Goal: Information Seeking & Learning: Learn about a topic

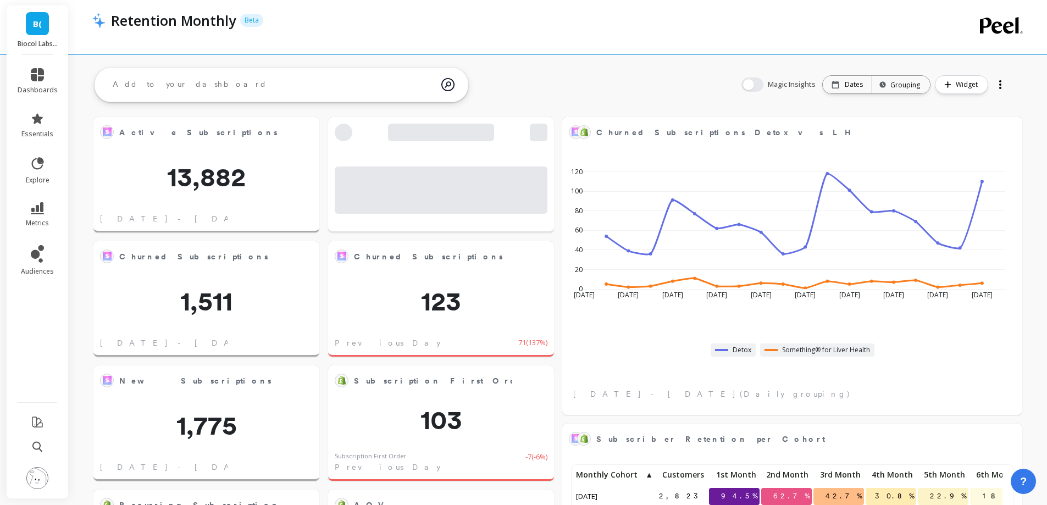
scroll to position [294, 889]
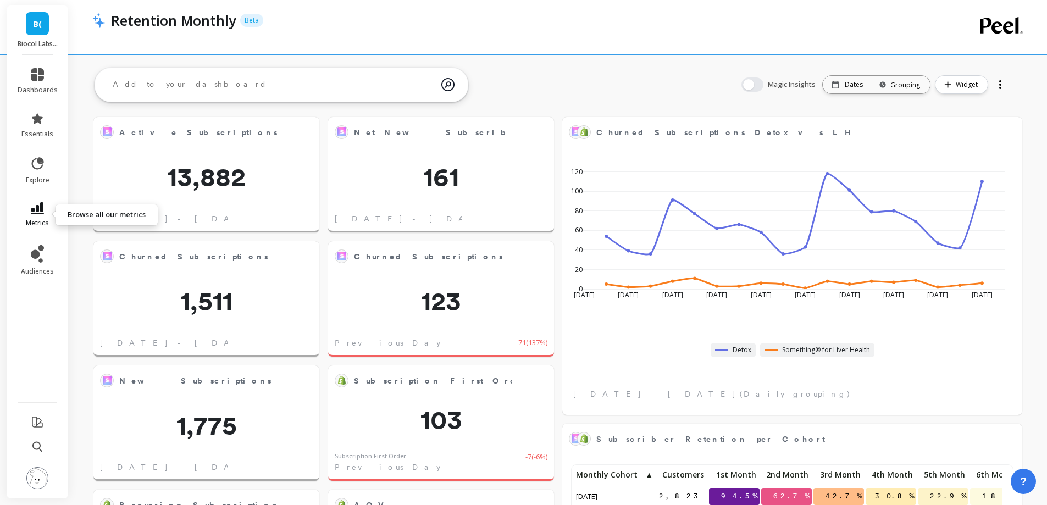
click at [39, 213] on icon at bounding box center [37, 208] width 13 height 12
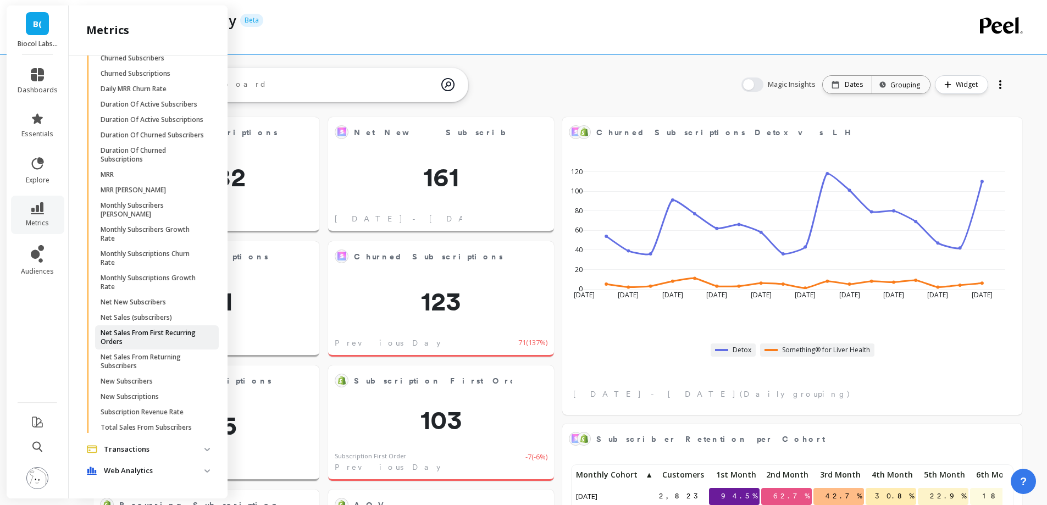
scroll to position [548, 0]
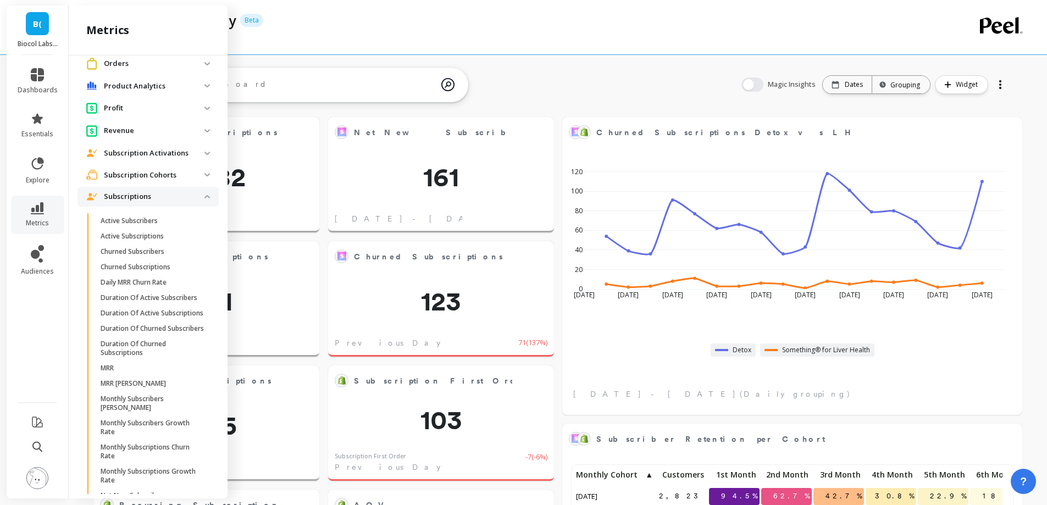
click at [148, 173] on p "Subscription Cohorts" at bounding box center [154, 175] width 101 height 11
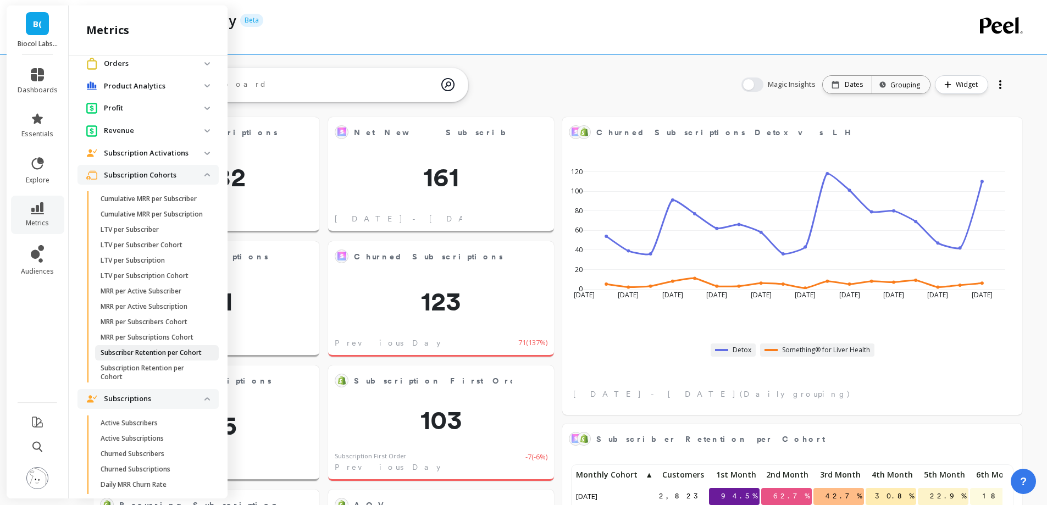
click at [149, 357] on p "Subscriber Retention per Cohort" at bounding box center [151, 352] width 101 height 9
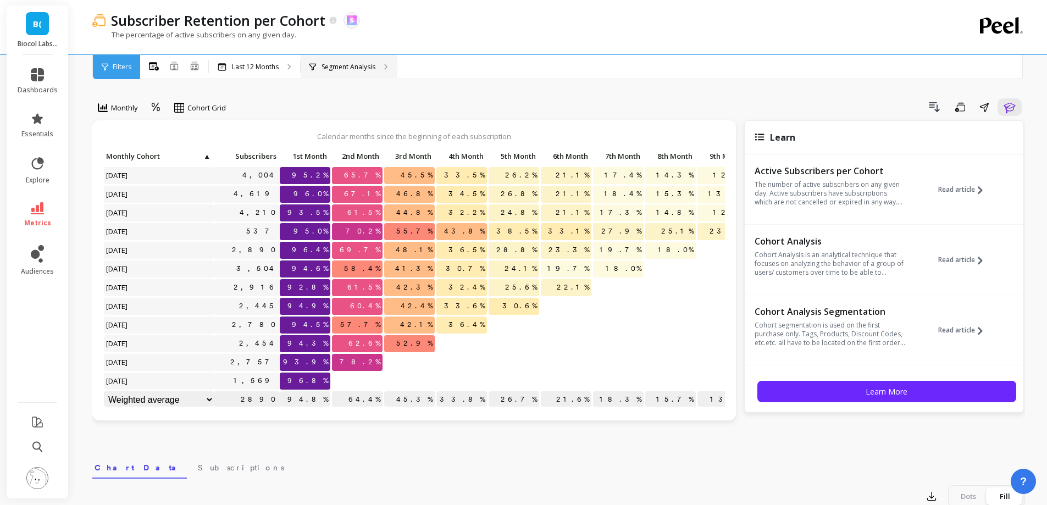
click at [367, 61] on div "Segment Analysis" at bounding box center [349, 67] width 96 height 24
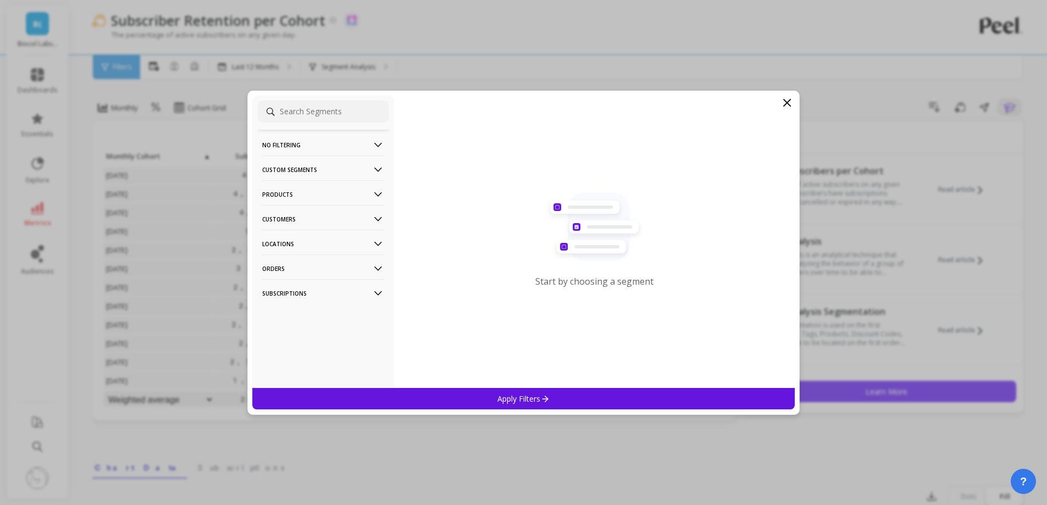
click at [319, 217] on p "Customers" at bounding box center [323, 219] width 122 height 28
click at [317, 238] on div "Customer Tags" at bounding box center [323, 240] width 131 height 18
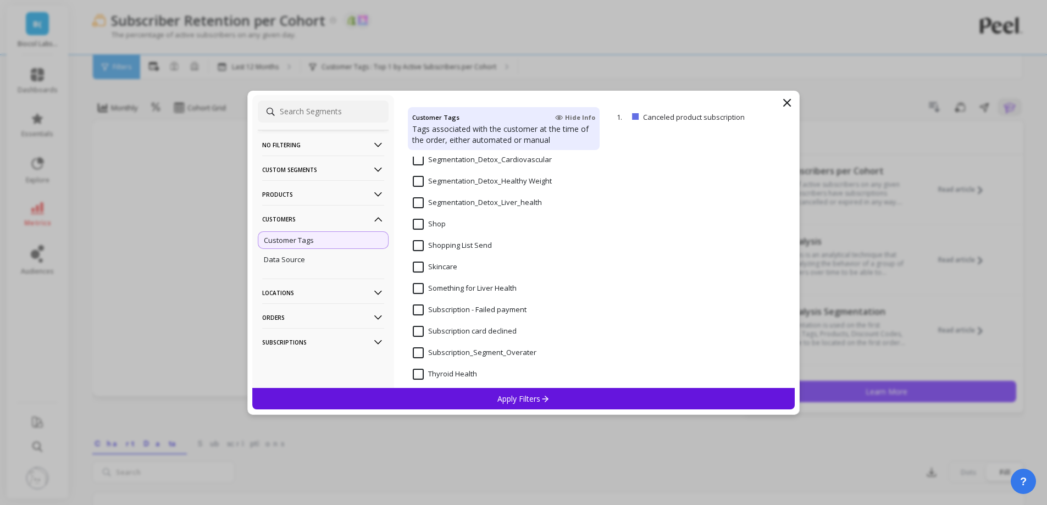
scroll to position [934, 0]
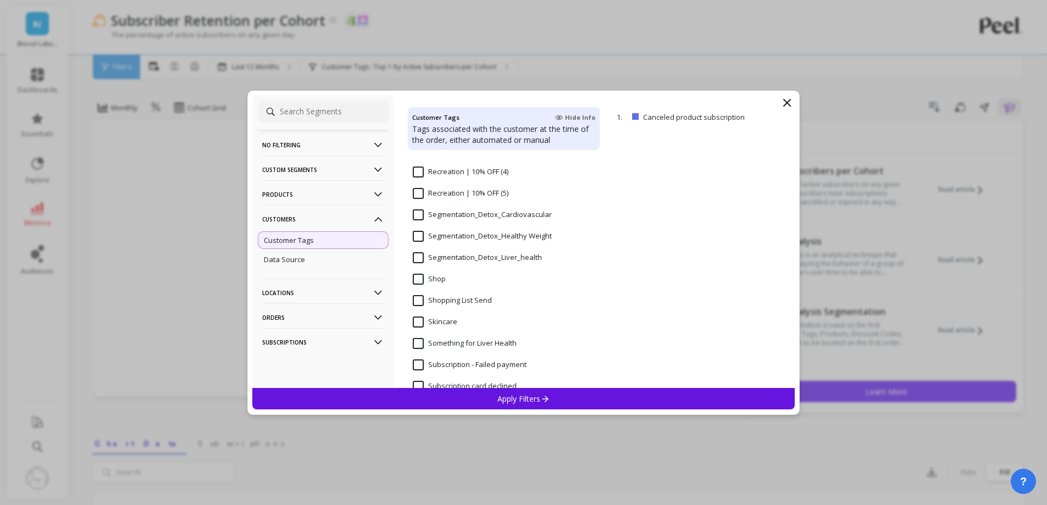
click at [487, 256] on input "Segmentation_Detox_Liver_health" at bounding box center [477, 257] width 129 height 11
click at [509, 398] on p "Apply Filters" at bounding box center [523, 398] width 52 height 10
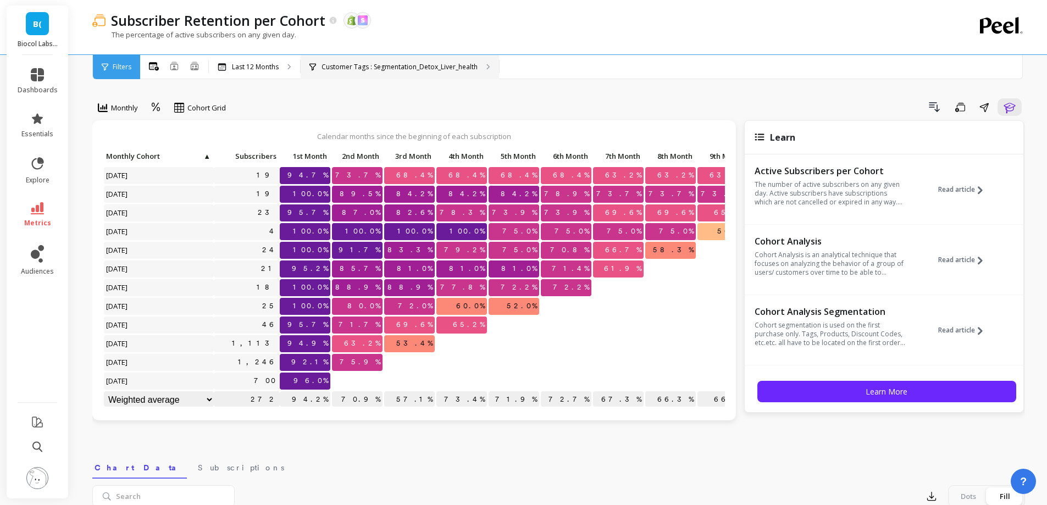
click at [437, 63] on p "Customer Tags : Segmentation_Detox_Liver_health" at bounding box center [399, 67] width 156 height 9
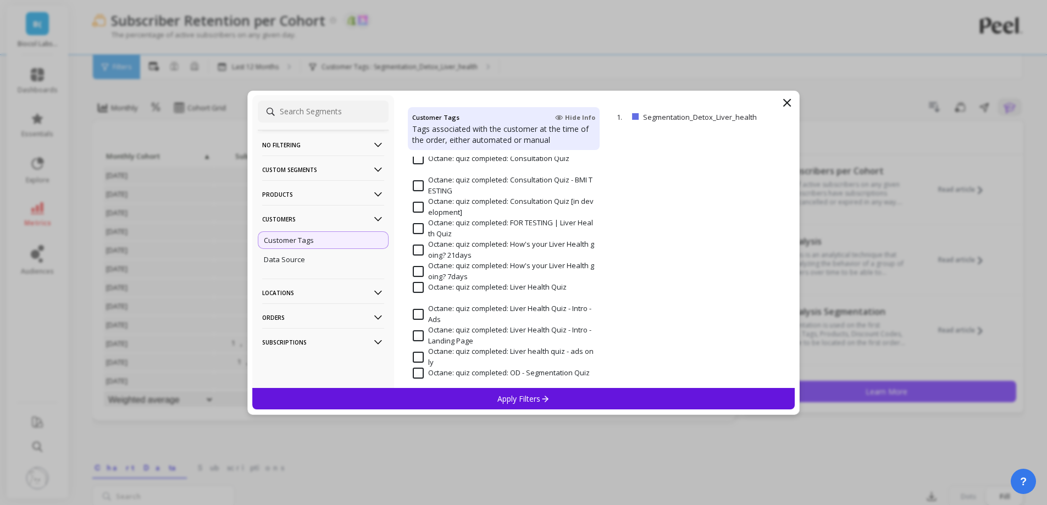
scroll to position [934, 0]
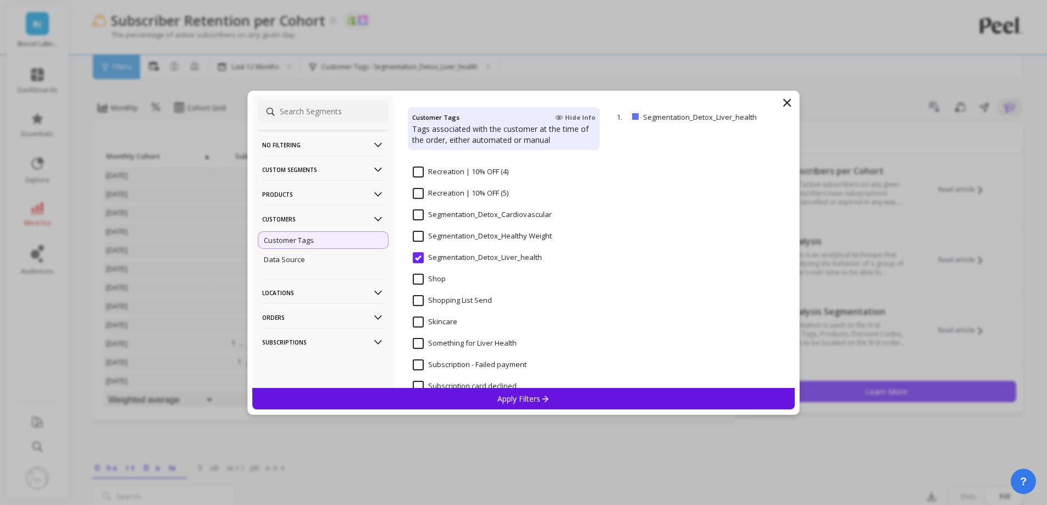
click at [473, 233] on Weight "Segmentation_Detox_Healthy Weight" at bounding box center [482, 236] width 139 height 11
click at [481, 393] on div "Apply Filters" at bounding box center [523, 398] width 543 height 21
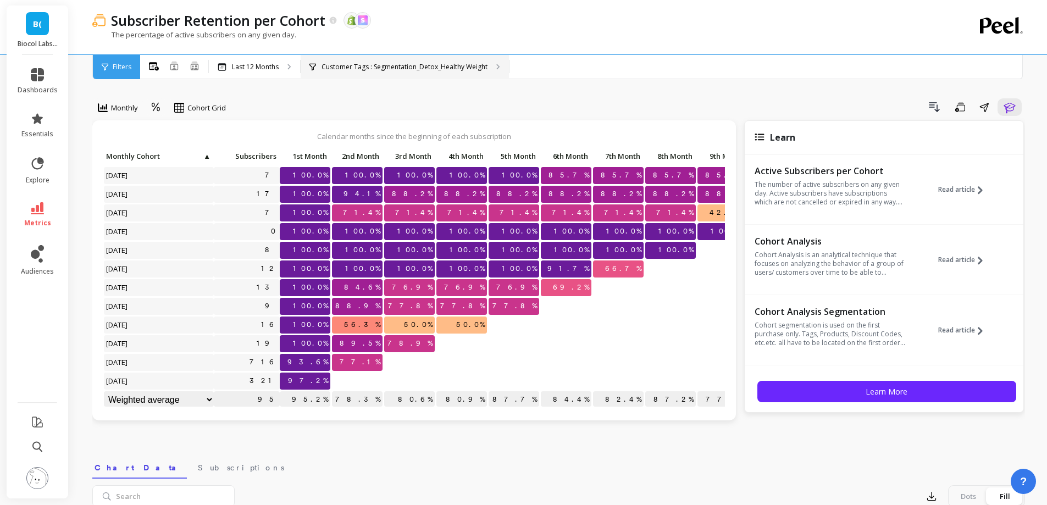
click at [452, 75] on div "Customer Tags : Segmentation_Detox_Healthy Weight" at bounding box center [405, 67] width 208 height 24
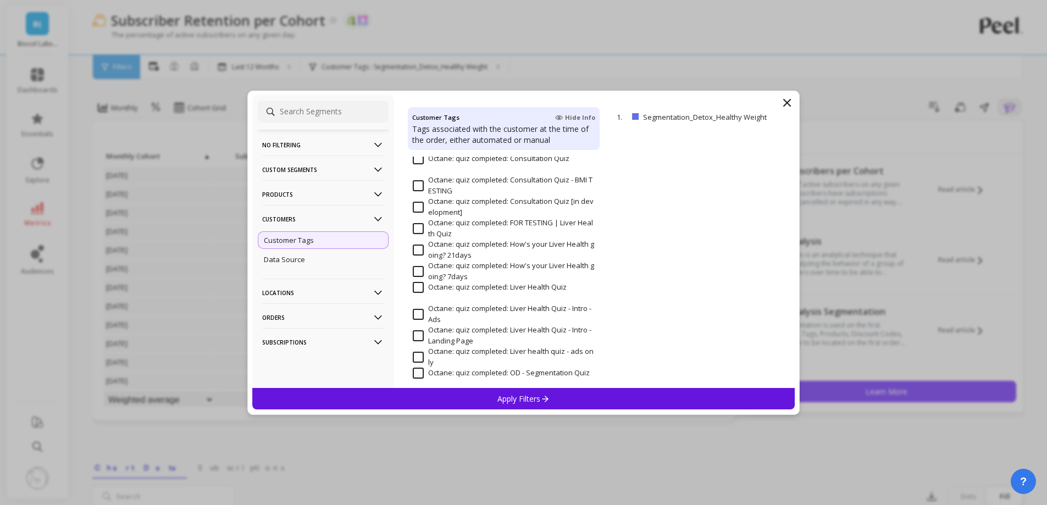
scroll to position [879, 0]
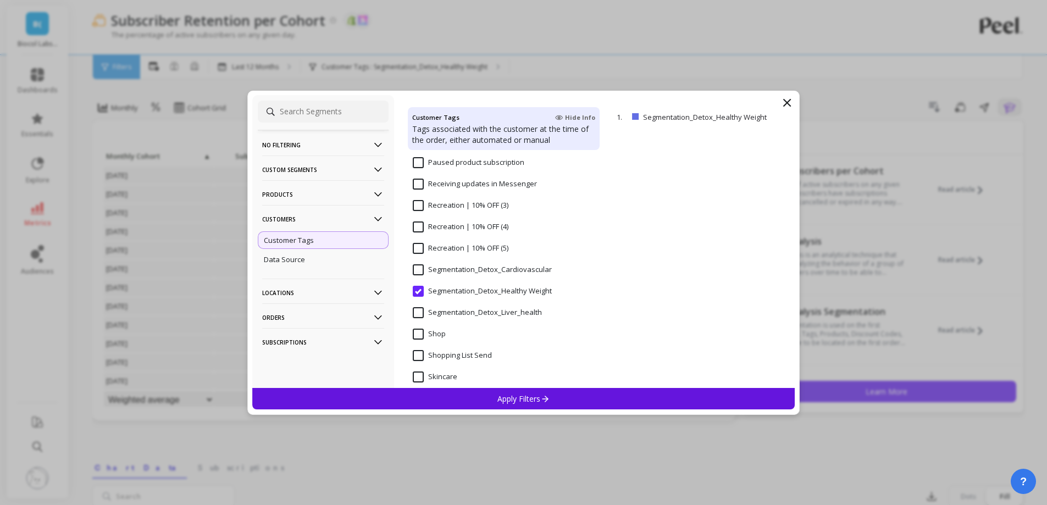
click at [456, 269] on input "Segmentation_Detox_Cardiovascular" at bounding box center [482, 269] width 139 height 11
click at [480, 398] on div "Apply Filters" at bounding box center [523, 398] width 543 height 21
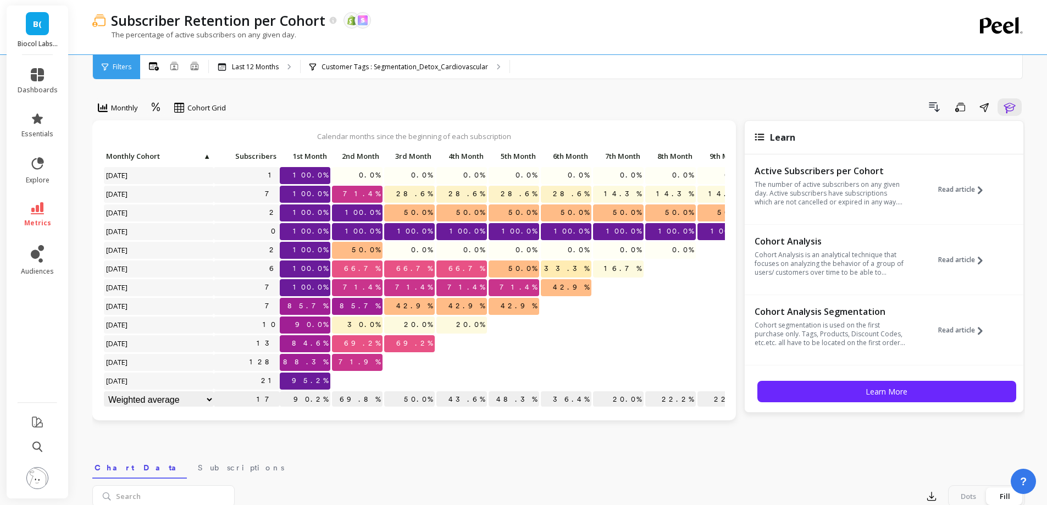
click at [410, 84] on div "Monthly Cohort Grid Drill Down Save Share Learn Calendar months since the begin…" at bounding box center [558, 468] width 933 height 849
click at [410, 77] on div "Customer Tags : Segmentation_Detox_Cardiovascular" at bounding box center [405, 67] width 209 height 24
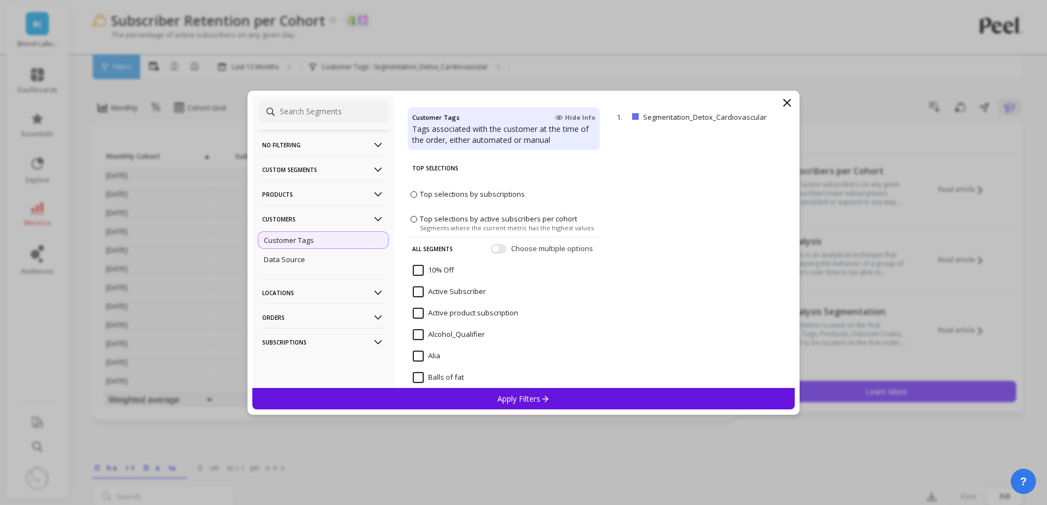
click at [330, 221] on p "Customers" at bounding box center [323, 219] width 122 height 28
click at [315, 197] on p "Products" at bounding box center [323, 194] width 122 height 28
click at [304, 230] on div "Products" at bounding box center [323, 235] width 131 height 18
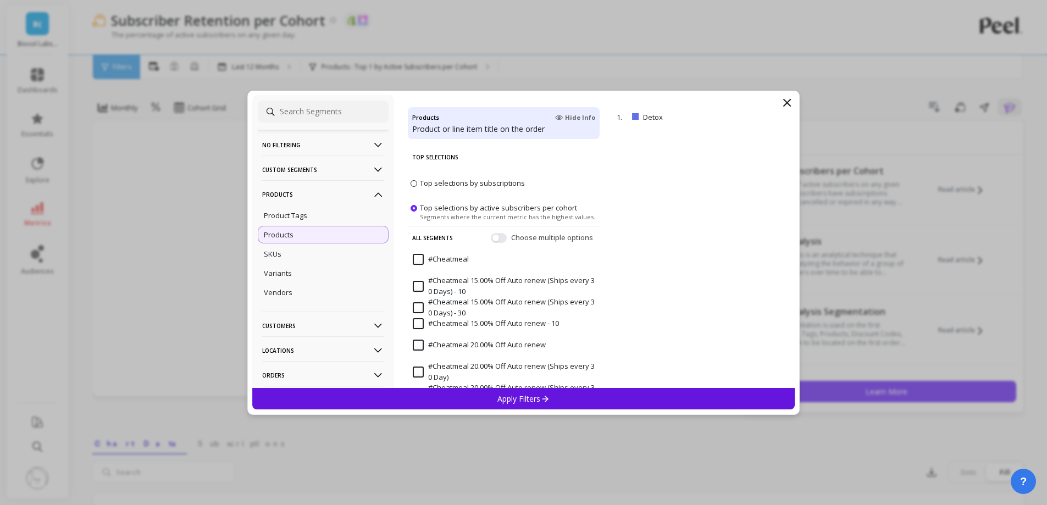
click at [442, 398] on div "Apply Filters" at bounding box center [523, 398] width 543 height 21
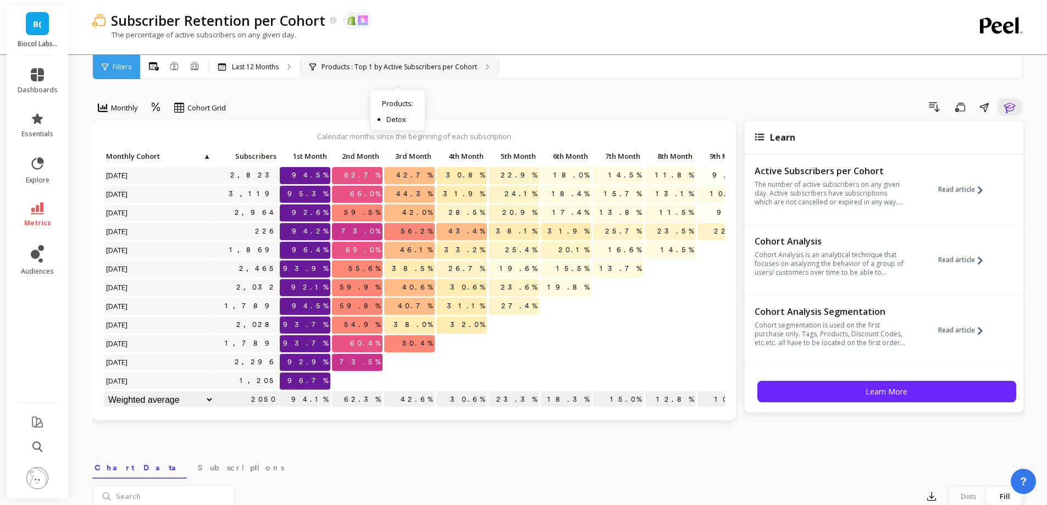
click at [418, 73] on div "Products : Top 1 by Active Subscribers per Cohort Products : Detox" at bounding box center [400, 67] width 198 height 24
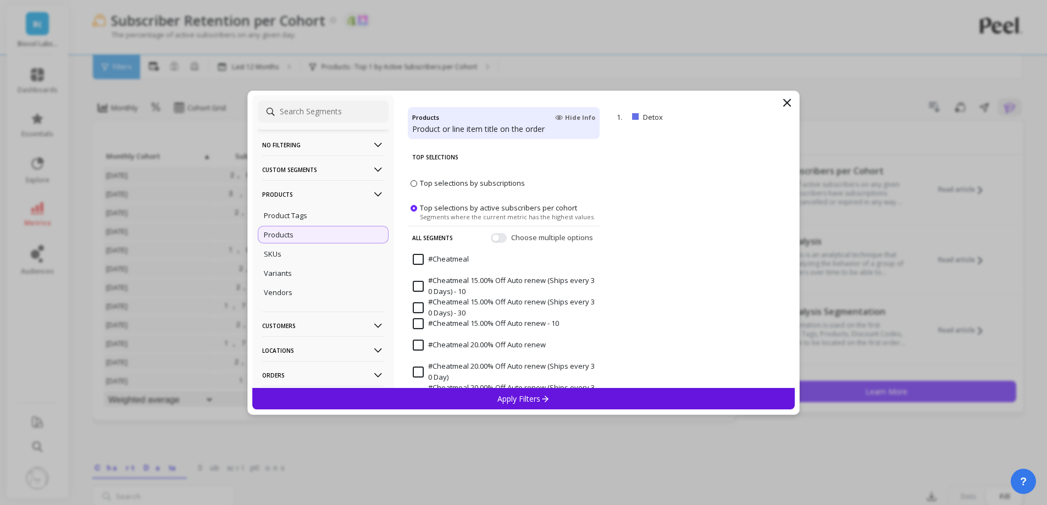
click at [789, 104] on icon at bounding box center [787, 102] width 7 height 7
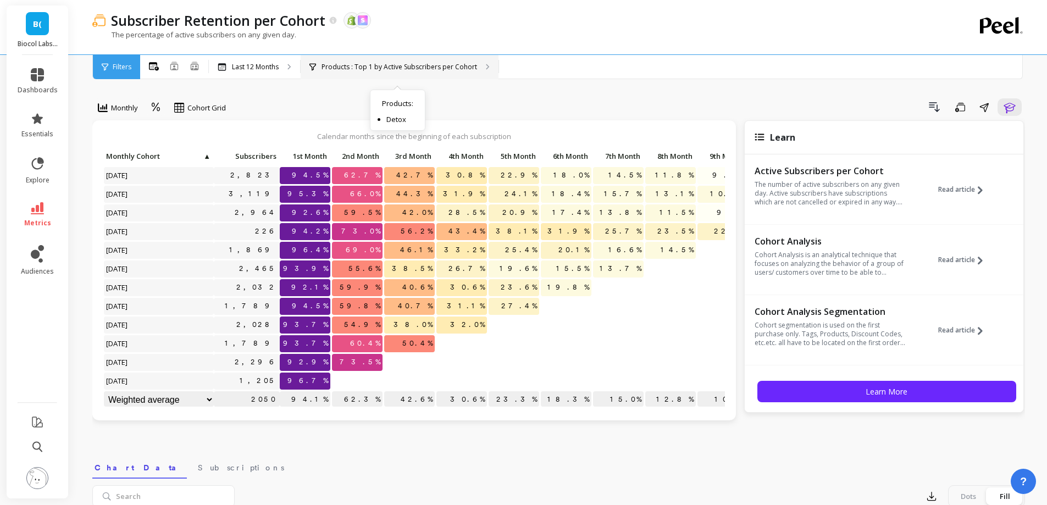
click at [443, 74] on div "Products : Top 1 by Active Subscribers per Cohort Products : Detox" at bounding box center [400, 67] width 198 height 24
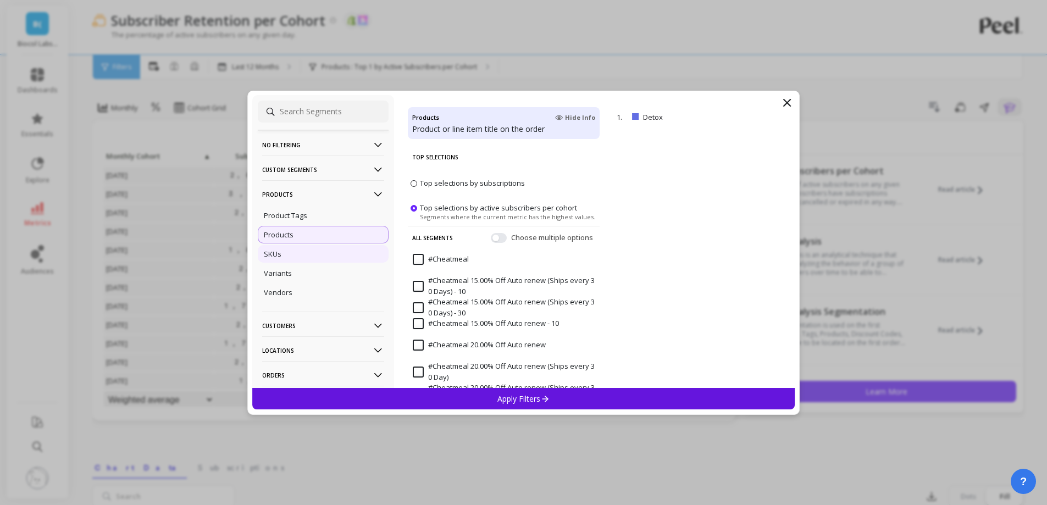
click at [310, 260] on div "SKUs" at bounding box center [323, 254] width 131 height 18
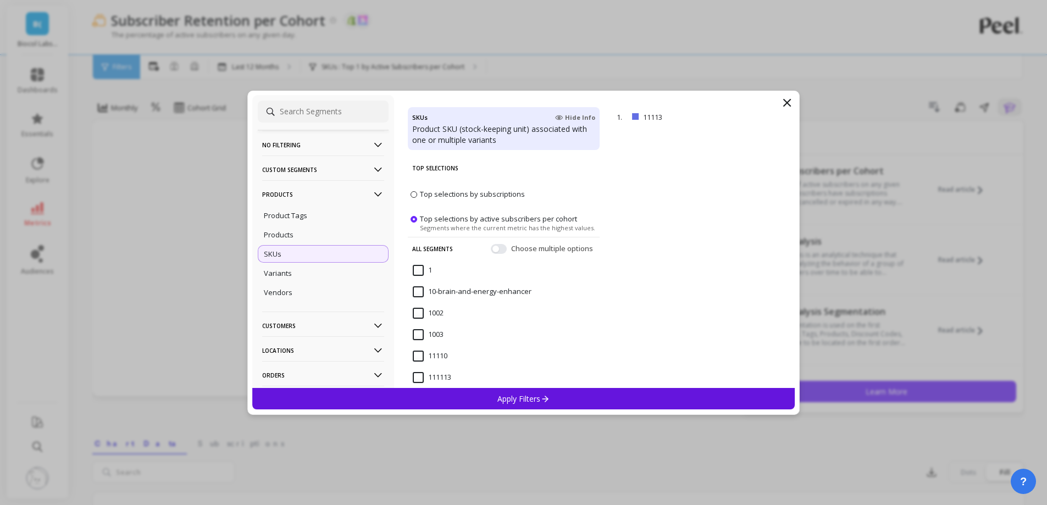
click at [447, 188] on span "Top selections by subscriptions" at bounding box center [504, 194] width 192 height 29
click at [413, 197] on span at bounding box center [414, 194] width 7 height 7
click at [0, 0] on input "Top selections by subscriptions" at bounding box center [0, 0] width 0 height 0
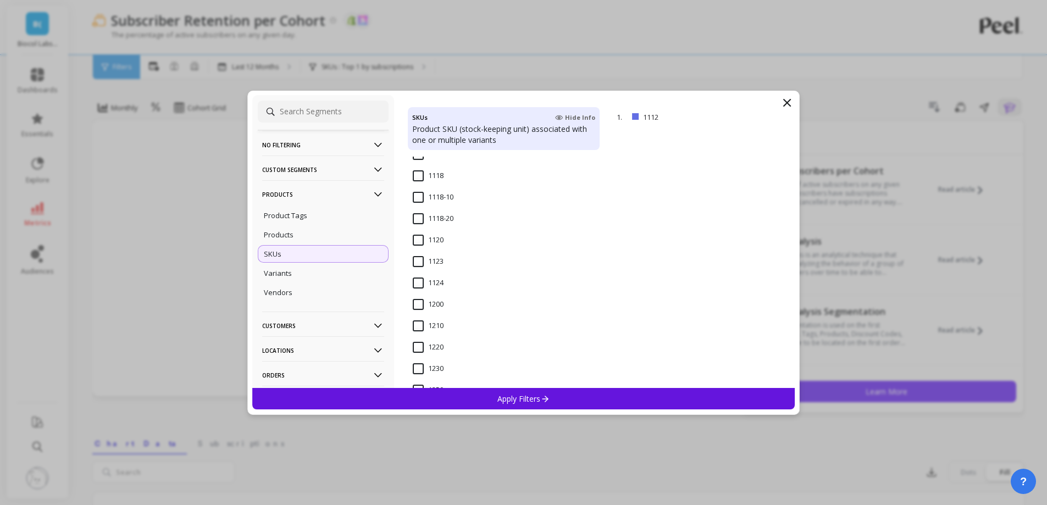
scroll to position [659, 0]
click at [499, 403] on p "Apply Filters" at bounding box center [523, 398] width 52 height 10
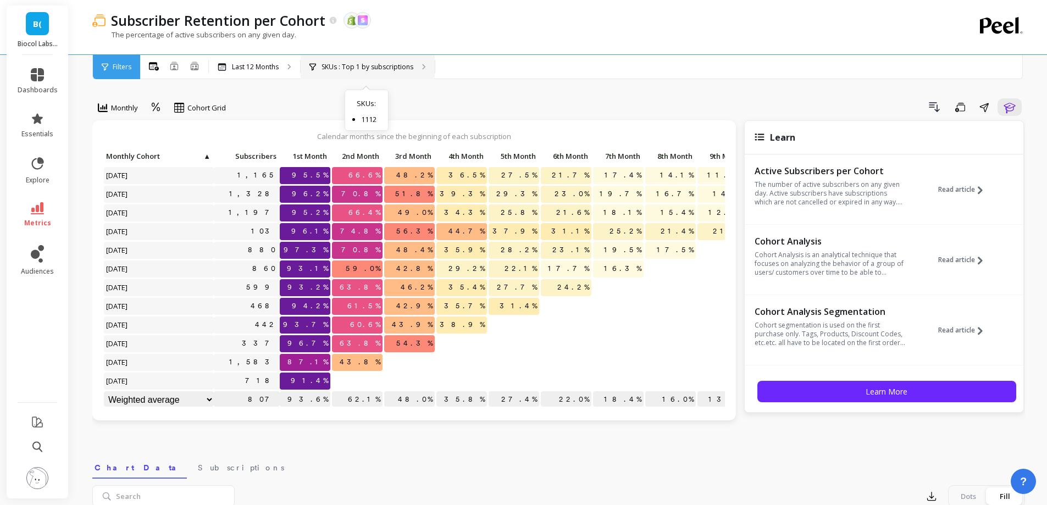
click at [390, 71] on p "SKUs : Top 1 by subscriptions" at bounding box center [367, 67] width 92 height 9
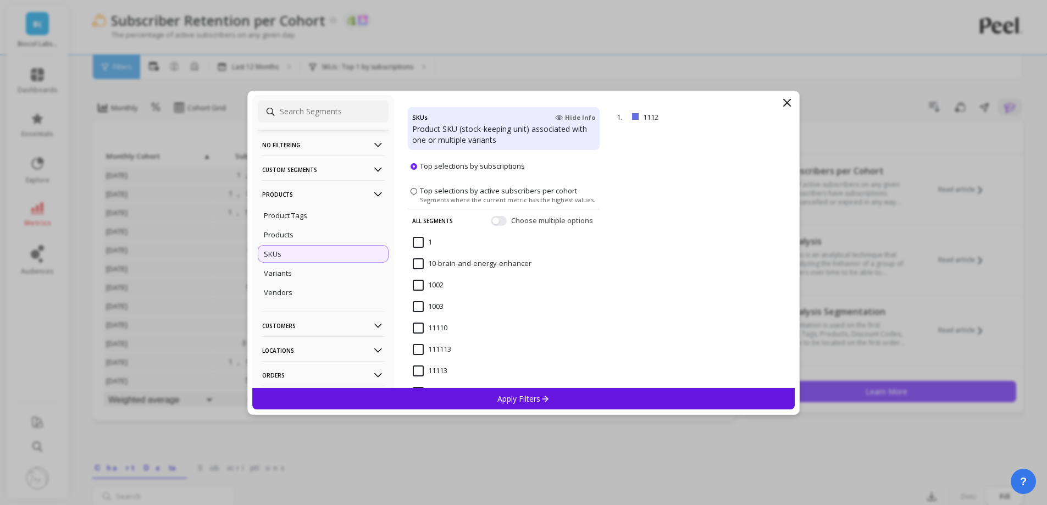
scroll to position [55, 0]
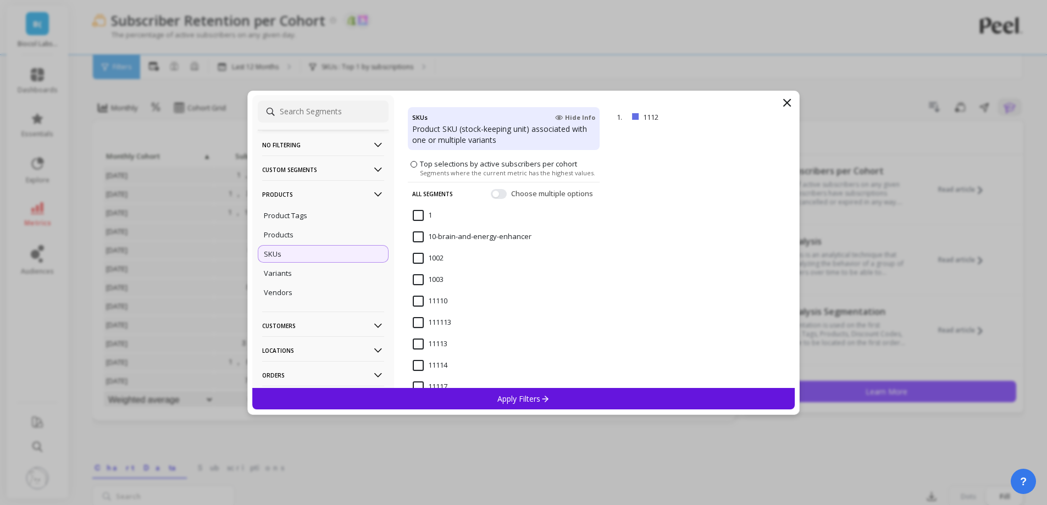
click at [789, 100] on icon at bounding box center [787, 102] width 7 height 7
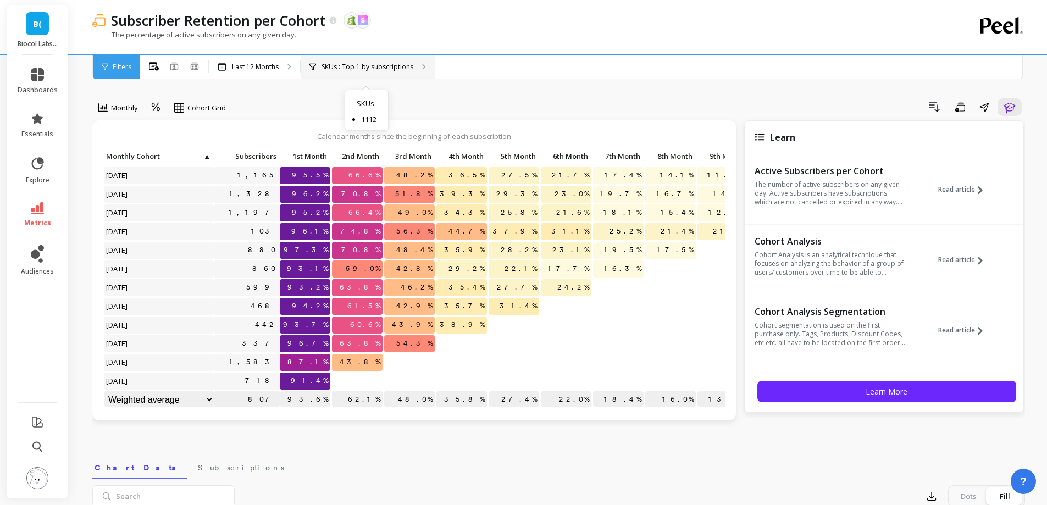
click at [369, 74] on div "SKUs : Top 1 by subscriptions SKUs : 1112" at bounding box center [368, 67] width 134 height 24
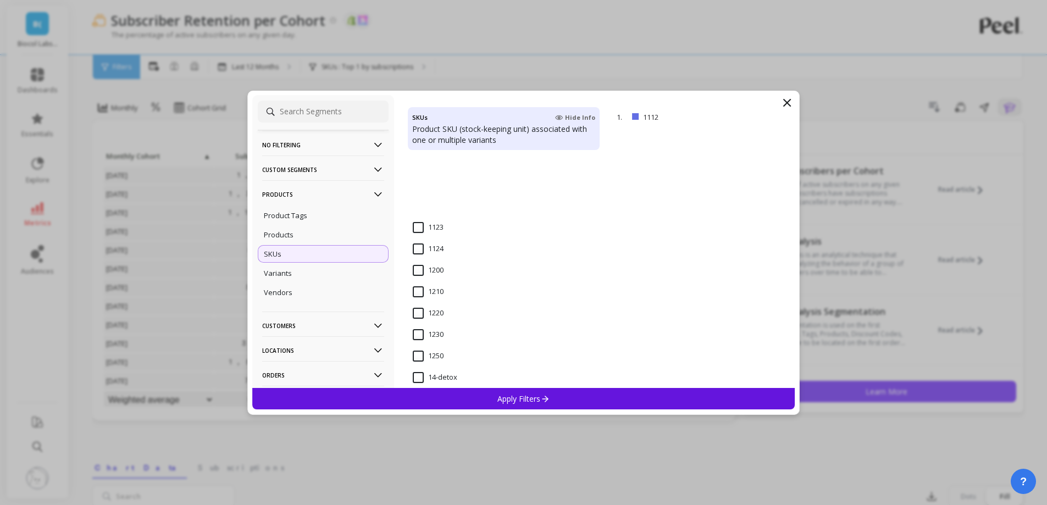
scroll to position [769, 0]
click at [452, 296] on input "14-detox" at bounding box center [435, 294] width 45 height 11
click at [509, 397] on p "Apply Filters" at bounding box center [523, 398] width 52 height 10
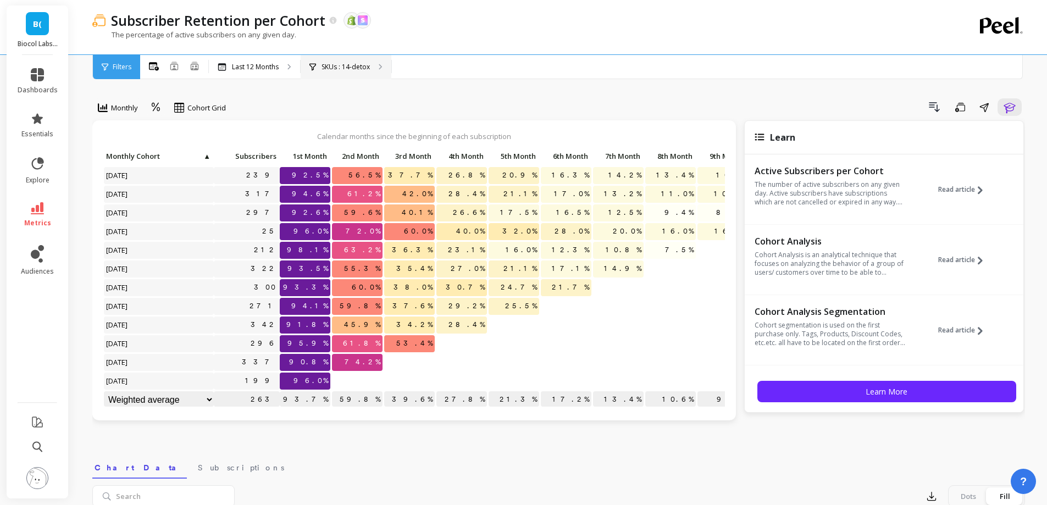
click at [342, 65] on p "SKUs : 14-detox" at bounding box center [345, 67] width 48 height 9
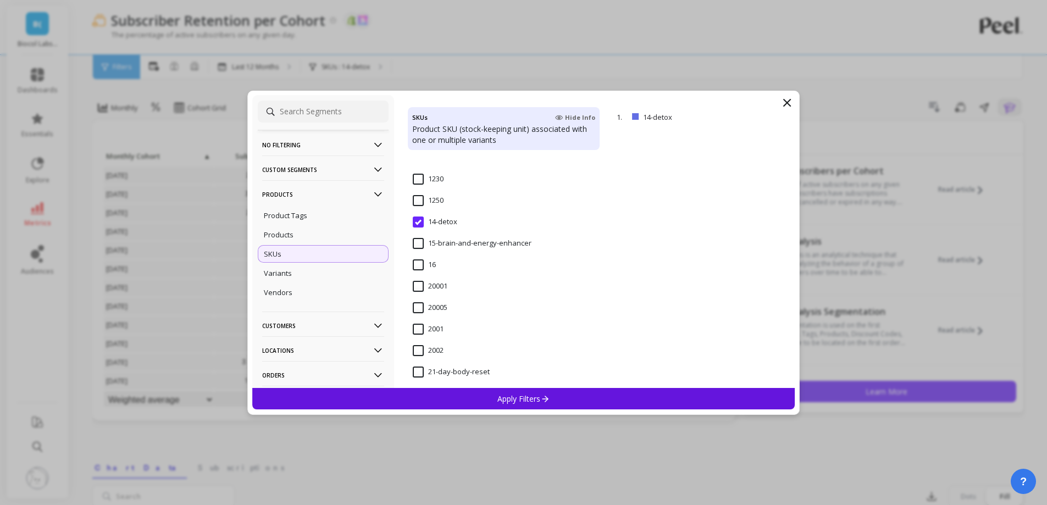
scroll to position [879, 0]
click at [448, 334] on input "21-day-body-reset" at bounding box center [451, 334] width 77 height 11
click at [483, 394] on div "Apply Filters" at bounding box center [523, 398] width 543 height 21
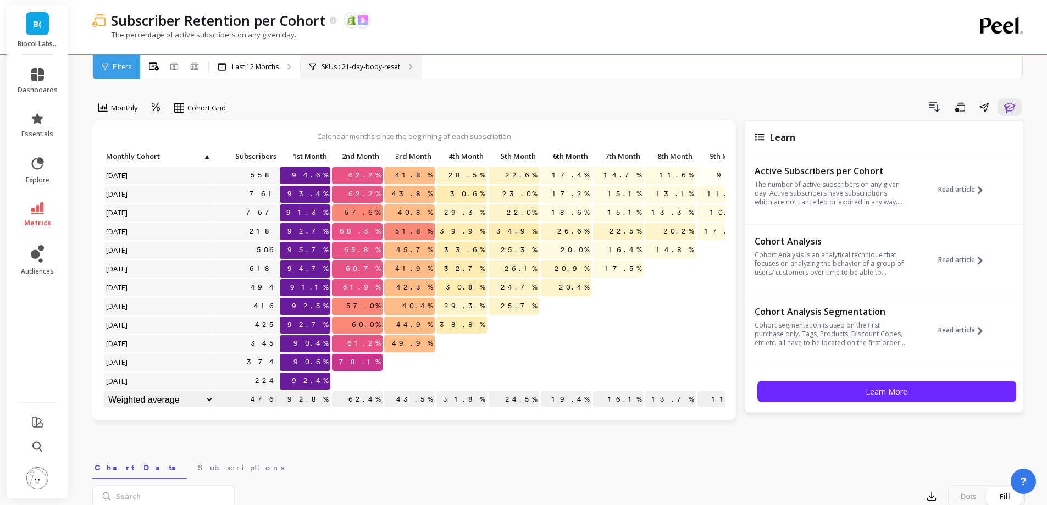
click at [341, 56] on div "SKUs : 21-day-body-reset" at bounding box center [361, 67] width 121 height 24
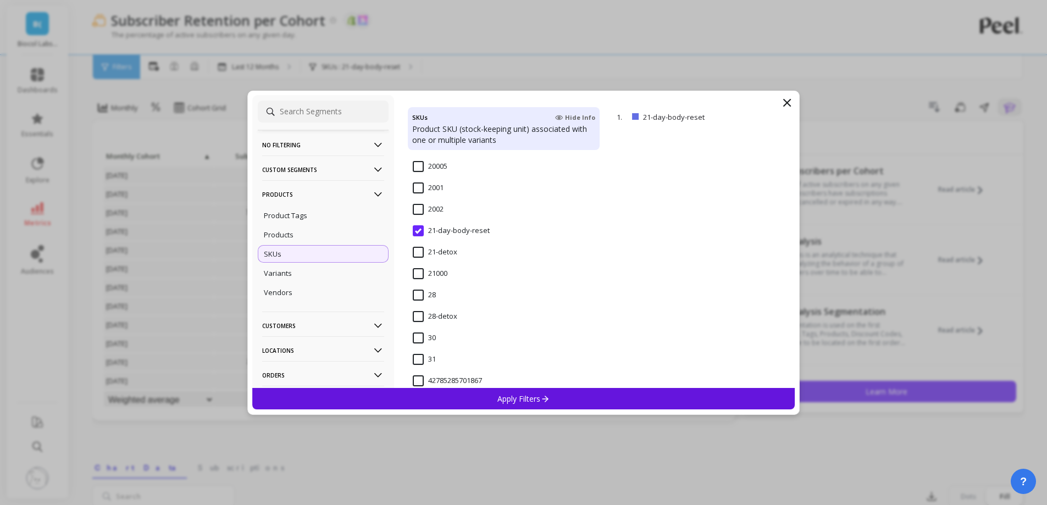
scroll to position [989, 0]
click at [431, 241] on input "21-detox" at bounding box center [435, 245] width 45 height 11
click at [504, 393] on p "Apply Filters" at bounding box center [523, 398] width 52 height 10
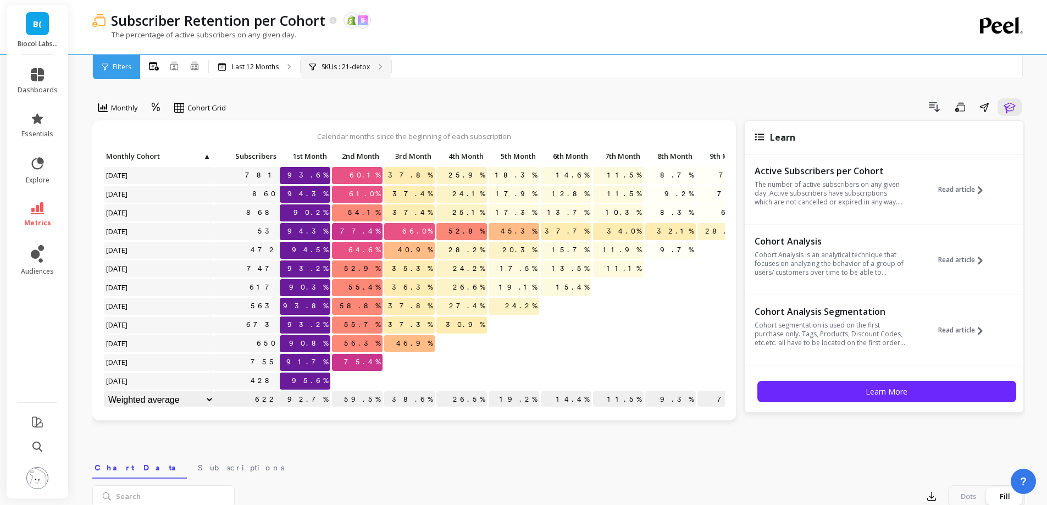
click at [362, 63] on p "SKUs : 21-detox" at bounding box center [345, 67] width 48 height 9
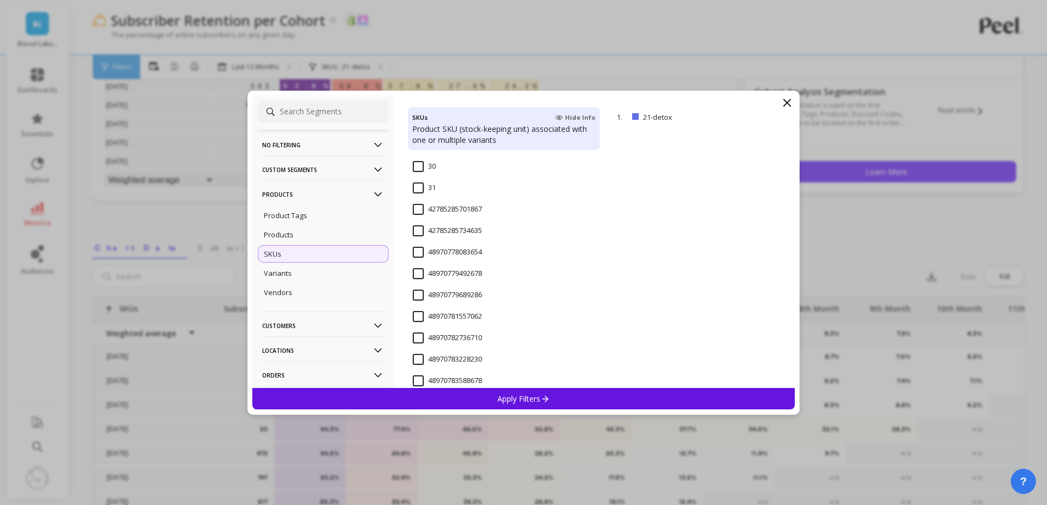
scroll to position [1044, 0]
click at [451, 247] on div "28-detox" at bounding box center [504, 261] width 192 height 33
click at [484, 395] on div "Apply Filters" at bounding box center [523, 398] width 543 height 21
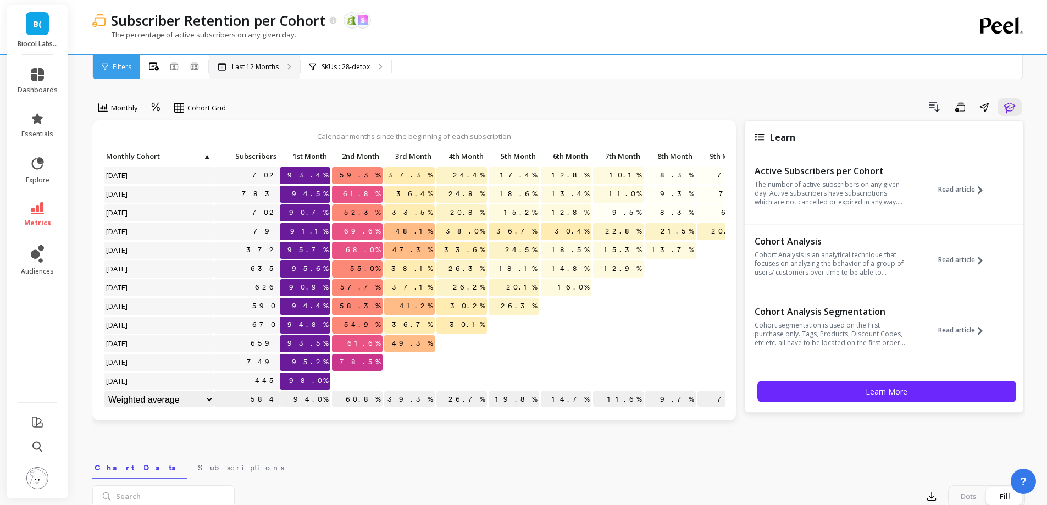
click at [256, 61] on div "Last 12 Months" at bounding box center [254, 67] width 91 height 24
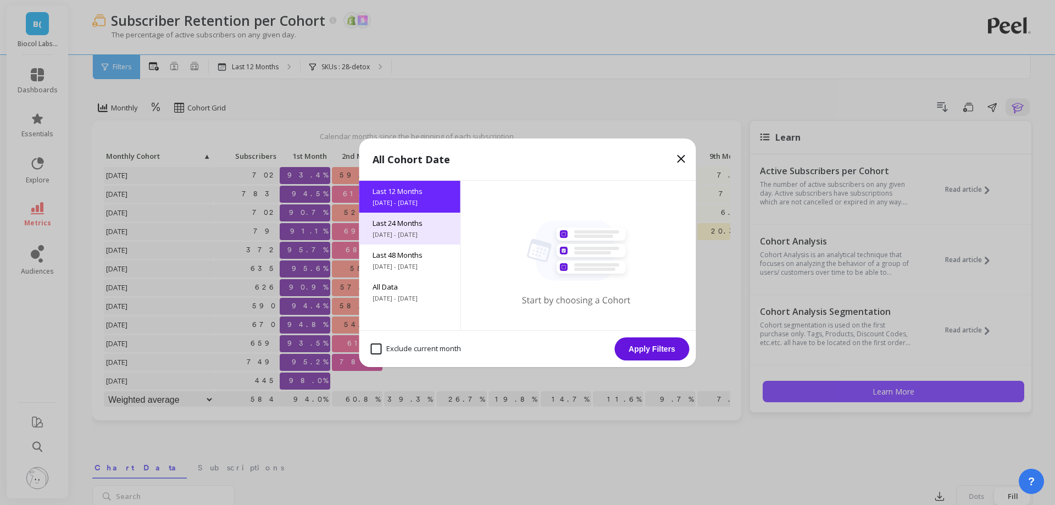
click at [395, 239] on div "Last 24 Months 8/19/2023 - 8/19/2025" at bounding box center [409, 229] width 101 height 32
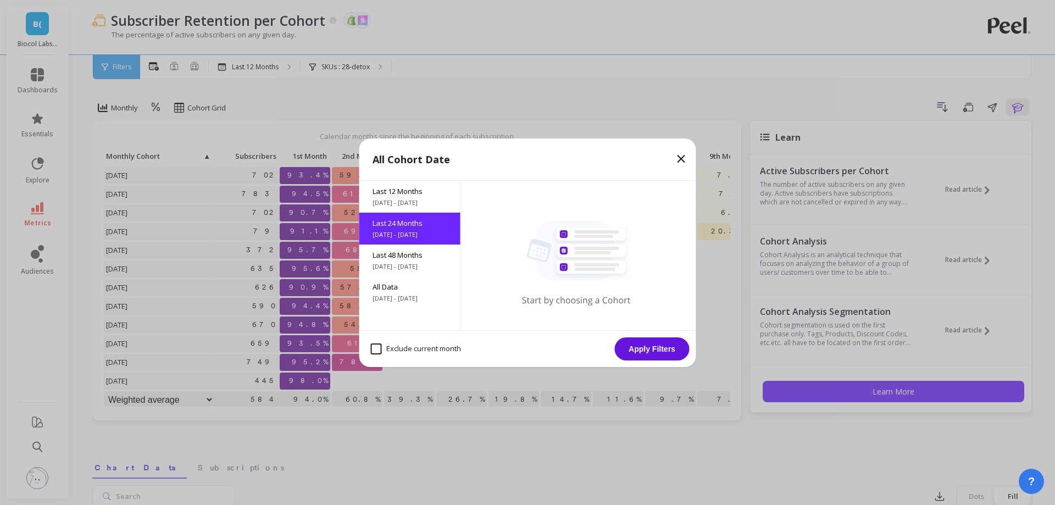
click at [628, 350] on button "Apply Filters" at bounding box center [652, 348] width 75 height 23
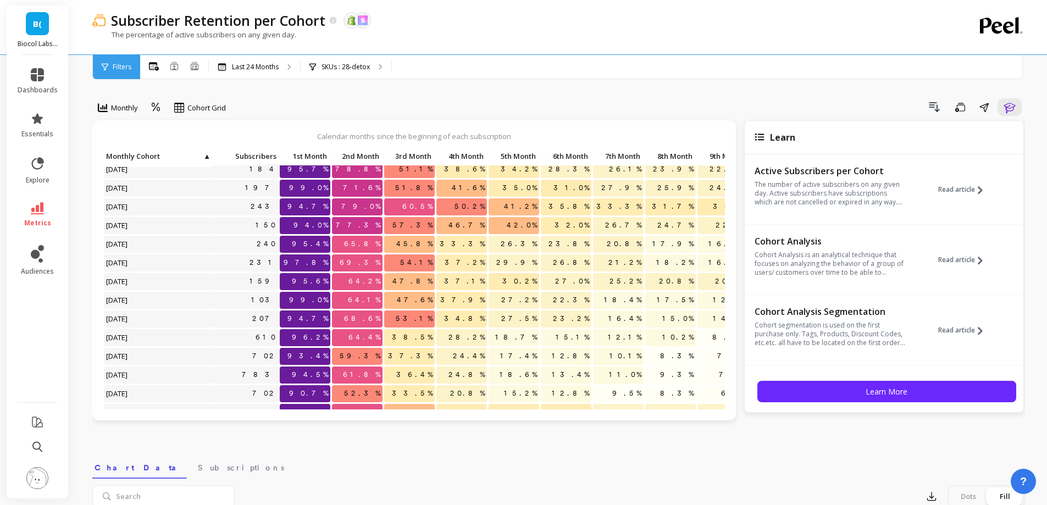
scroll to position [55, 0]
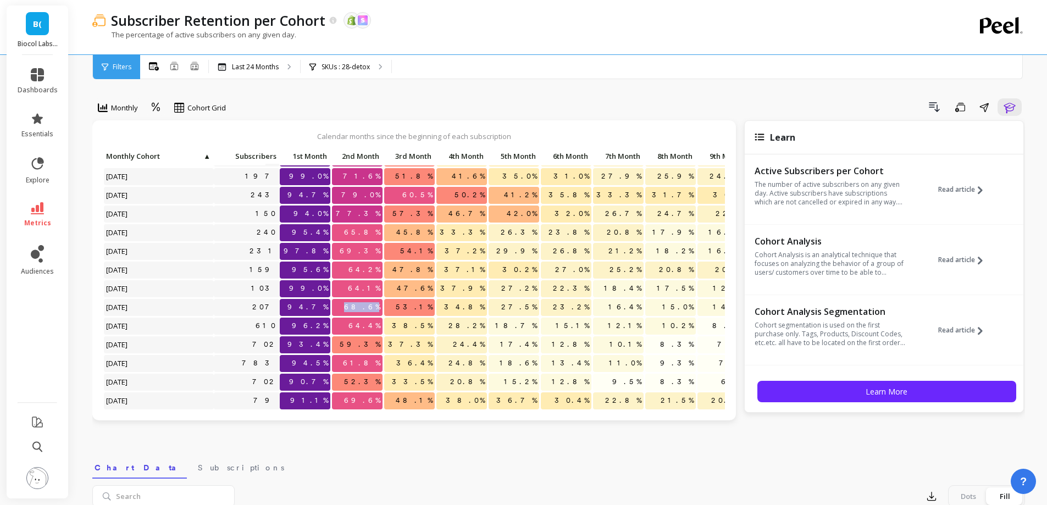
drag, startPoint x: 358, startPoint y: 309, endPoint x: 381, endPoint y: 308, distance: 23.7
click at [380, 308] on span "68.6%" at bounding box center [362, 307] width 41 height 16
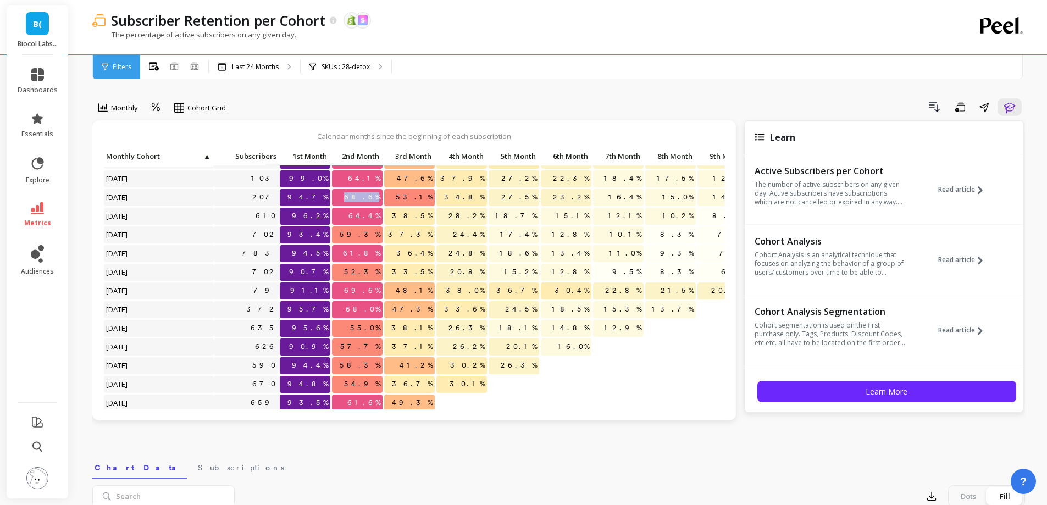
scroll to position [233, 0]
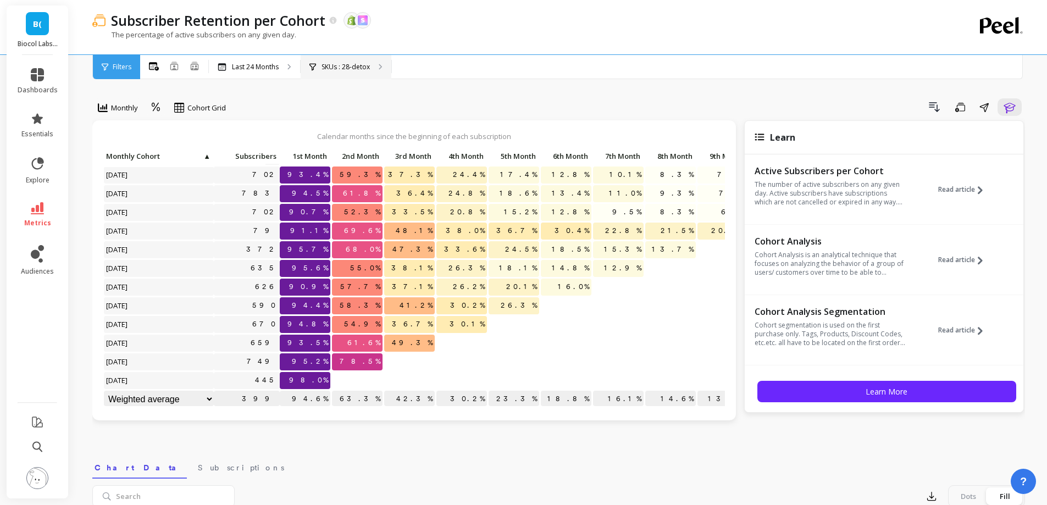
click at [388, 62] on div "SKUs : 28-detox" at bounding box center [346, 67] width 91 height 24
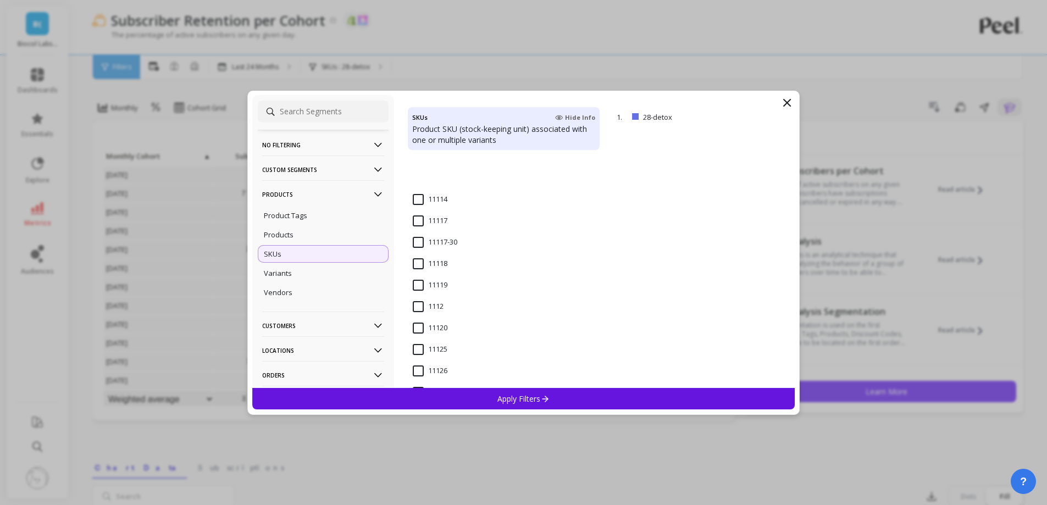
scroll to position [275, 0]
drag, startPoint x: 418, startPoint y: 255, endPoint x: 476, endPoint y: 398, distance: 154.6
click at [418, 255] on input "1112" at bounding box center [428, 252] width 31 height 11
click at [476, 398] on div "Apply Filters" at bounding box center [523, 398] width 543 height 21
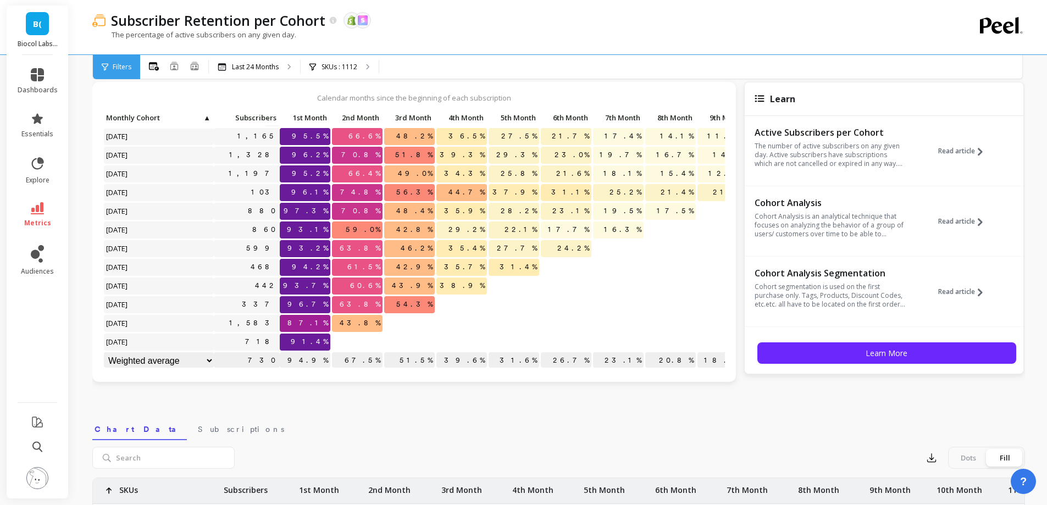
scroll to position [55, 0]
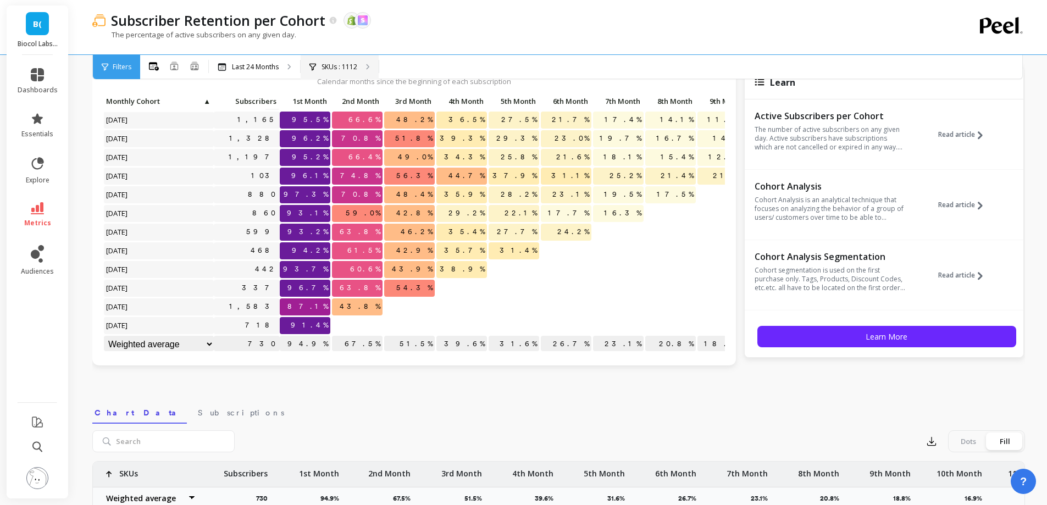
click at [352, 72] on div "SKUs : 1112" at bounding box center [340, 67] width 78 height 24
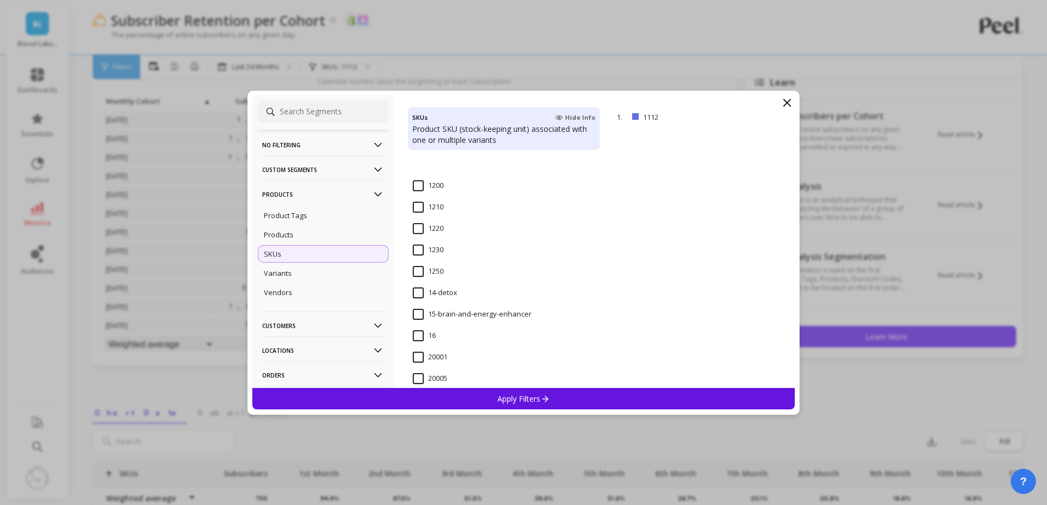
scroll to position [824, 0]
click at [424, 245] on span "14-detox" at bounding box center [435, 245] width 45 height 23
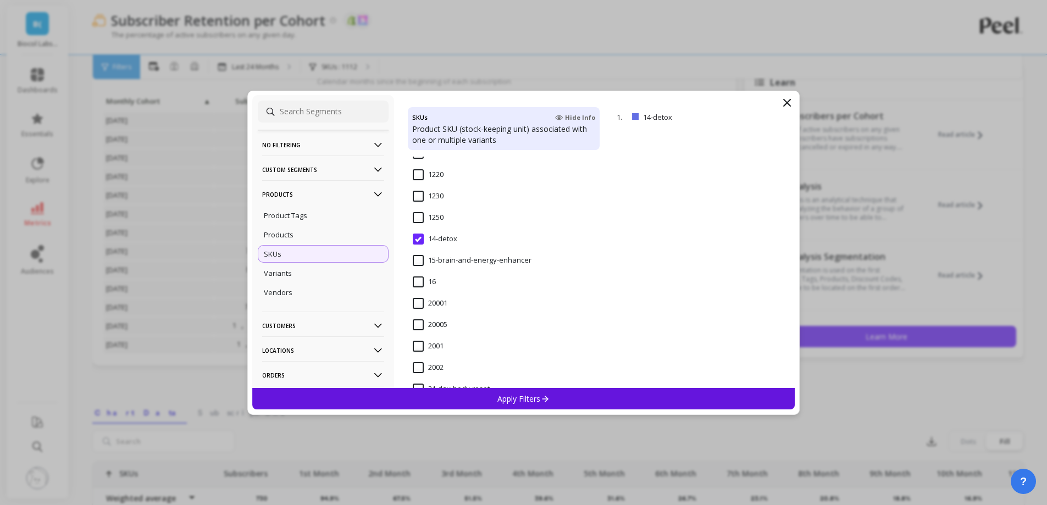
click at [491, 400] on div "Apply Filters" at bounding box center [523, 398] width 543 height 21
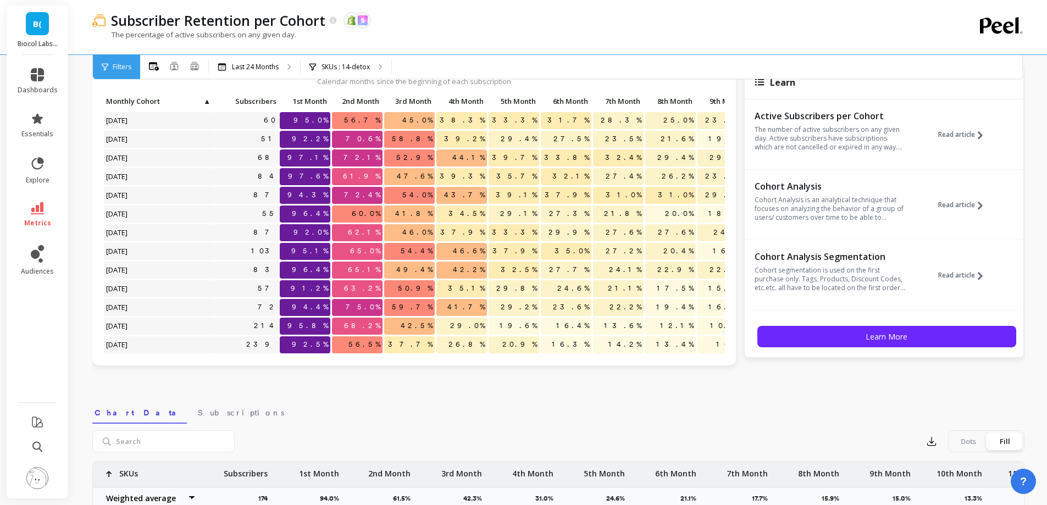
scroll to position [233, 0]
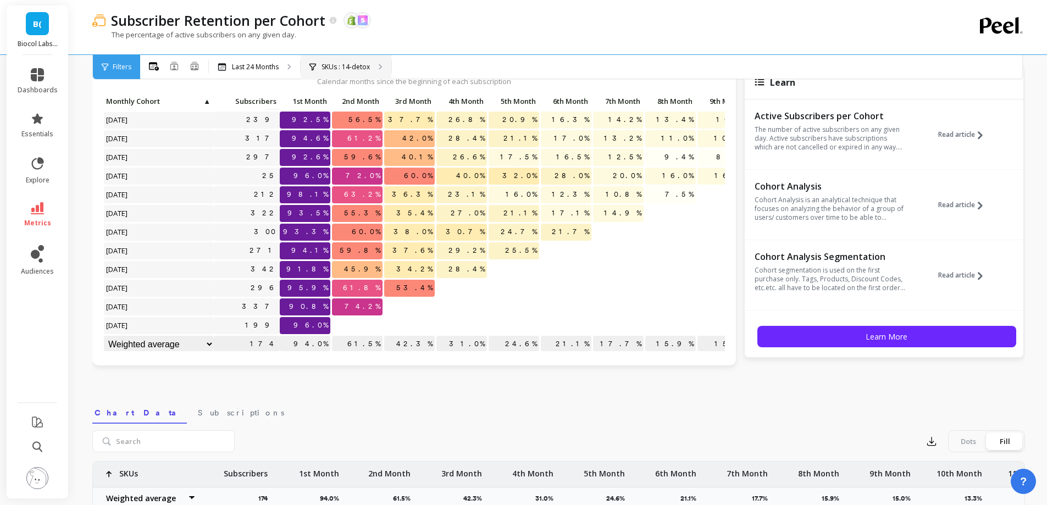
click at [356, 69] on p "SKUs : 14-detox" at bounding box center [345, 67] width 48 height 9
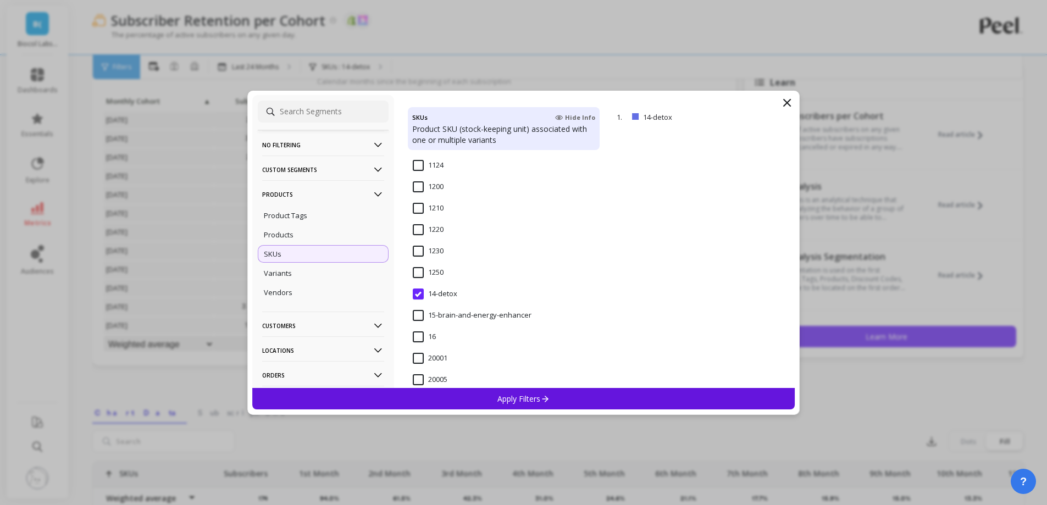
scroll to position [934, 0]
click at [451, 297] on input "21-detox" at bounding box center [435, 300] width 45 height 11
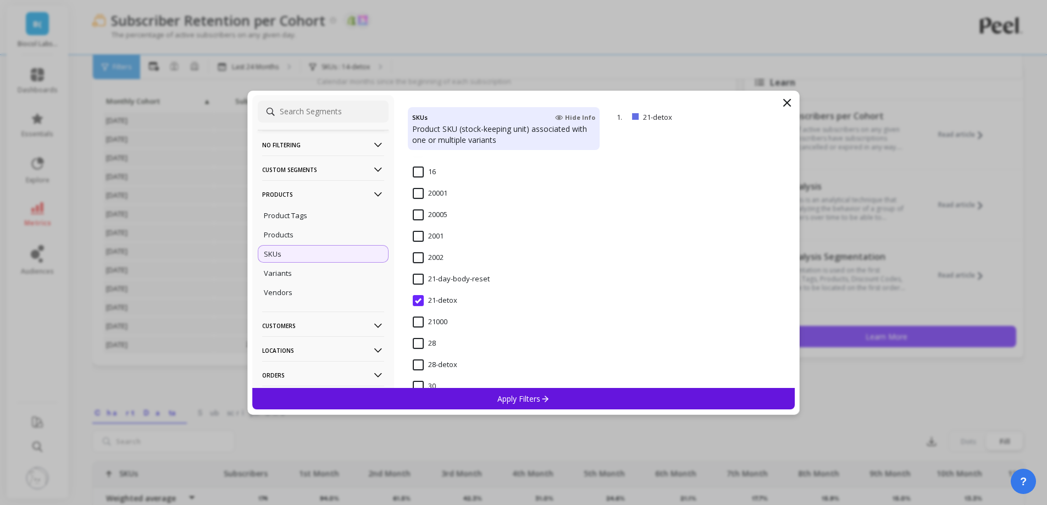
click at [498, 400] on p "Apply Filters" at bounding box center [523, 398] width 52 height 10
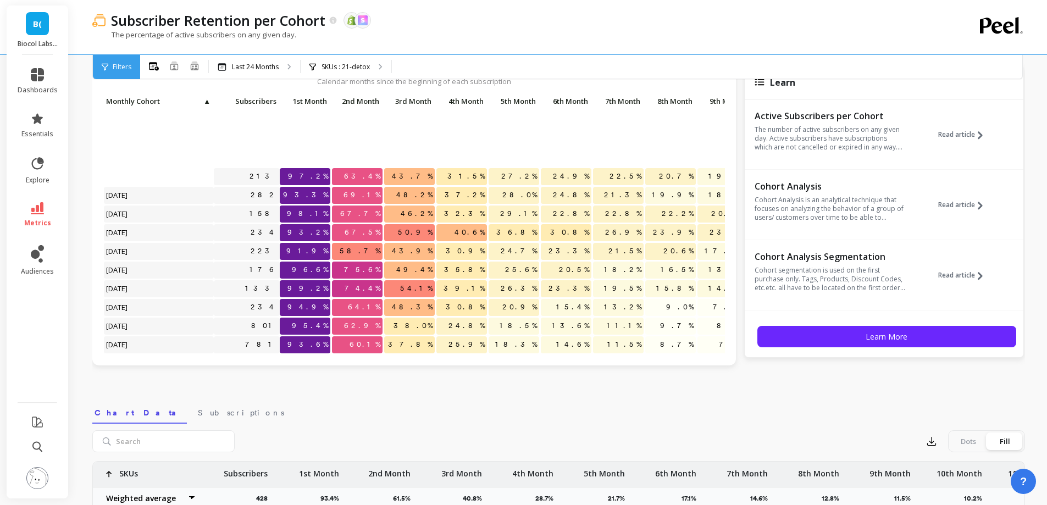
scroll to position [233, 0]
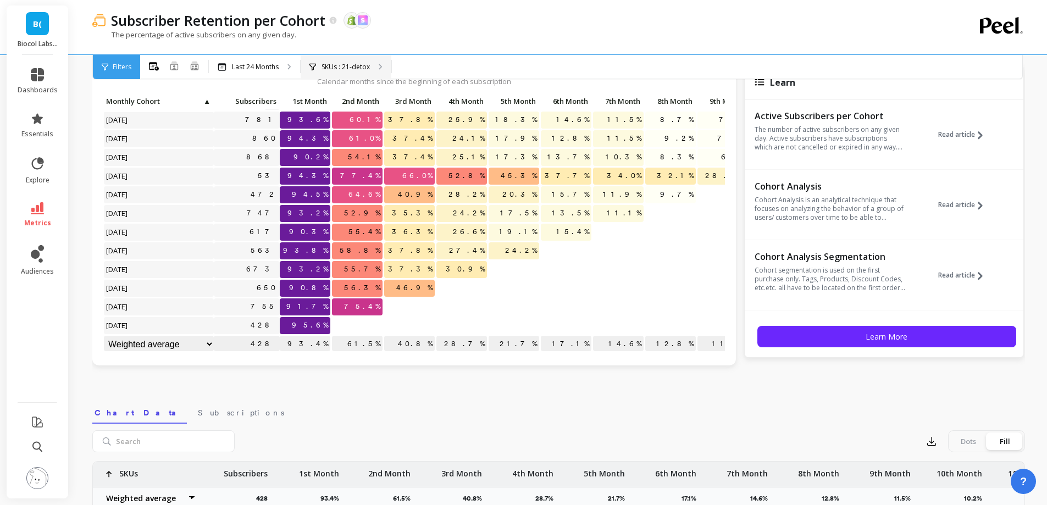
click at [381, 70] on div "SKUs : 21-detox" at bounding box center [346, 67] width 91 height 24
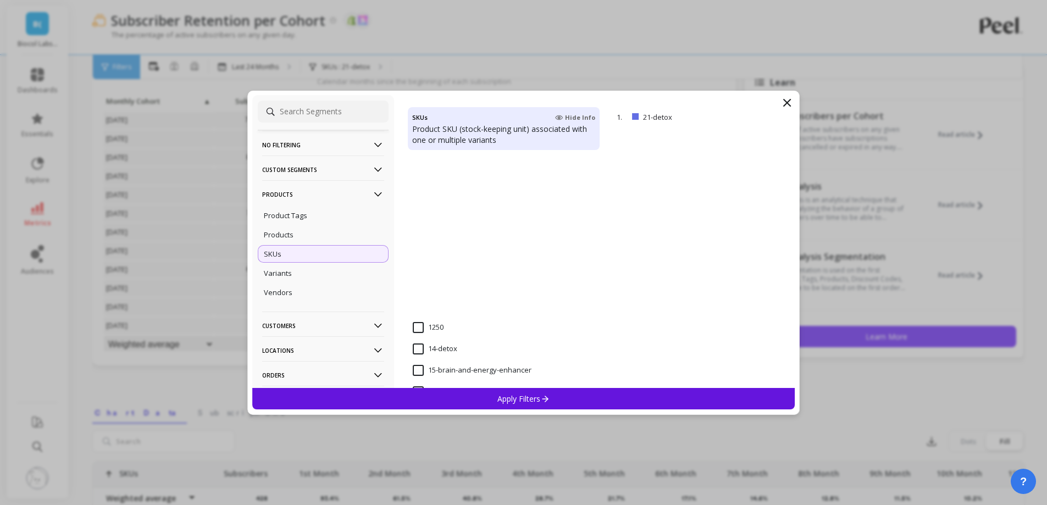
scroll to position [1099, 0]
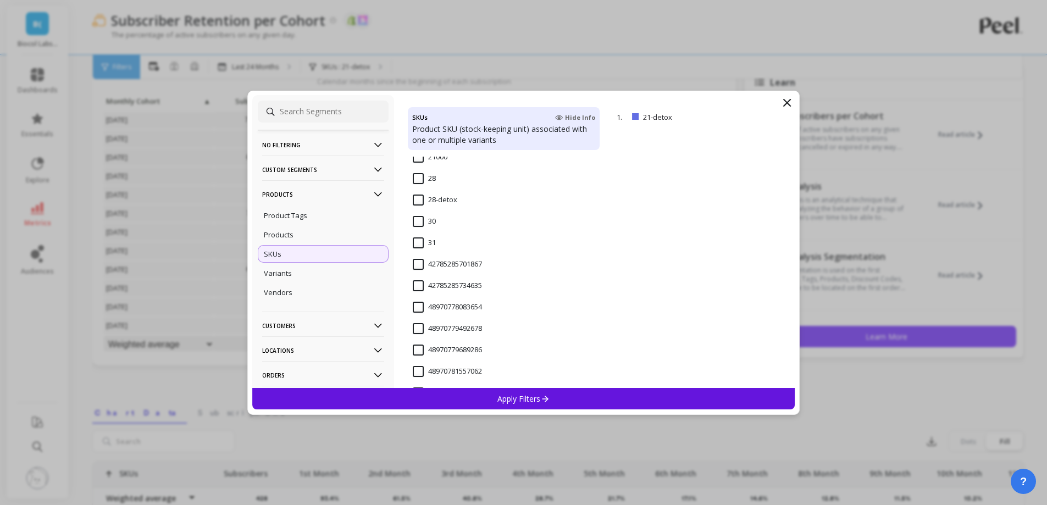
click at [421, 200] on input "28-detox" at bounding box center [435, 200] width 45 height 11
click at [506, 393] on p "Apply Filters" at bounding box center [523, 398] width 52 height 10
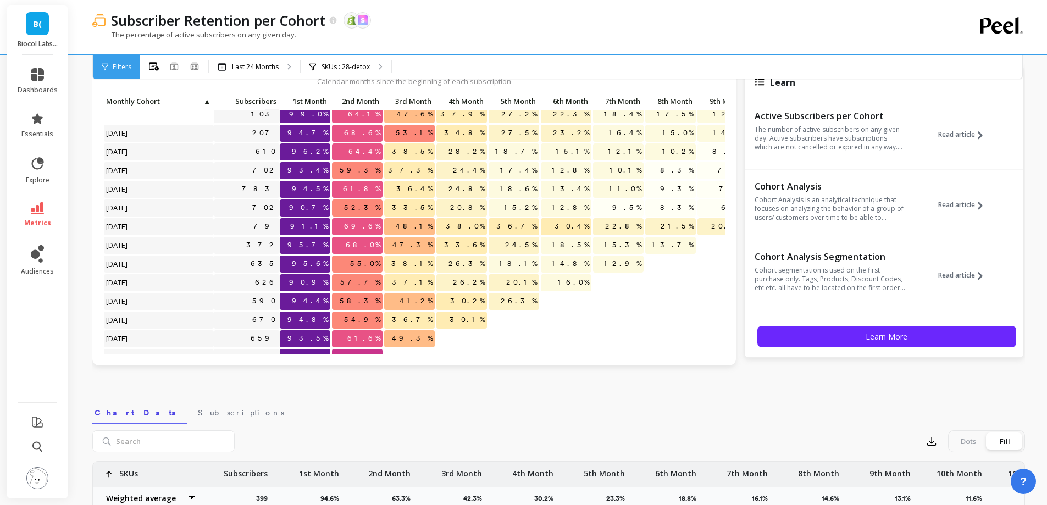
scroll to position [233, 0]
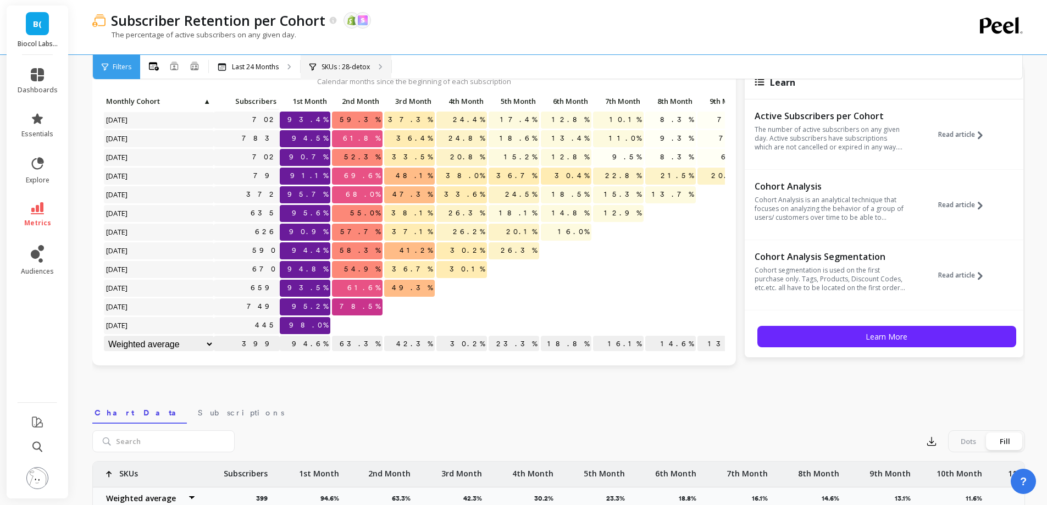
click at [388, 62] on div "SKUs : 28-detox" at bounding box center [346, 67] width 91 height 24
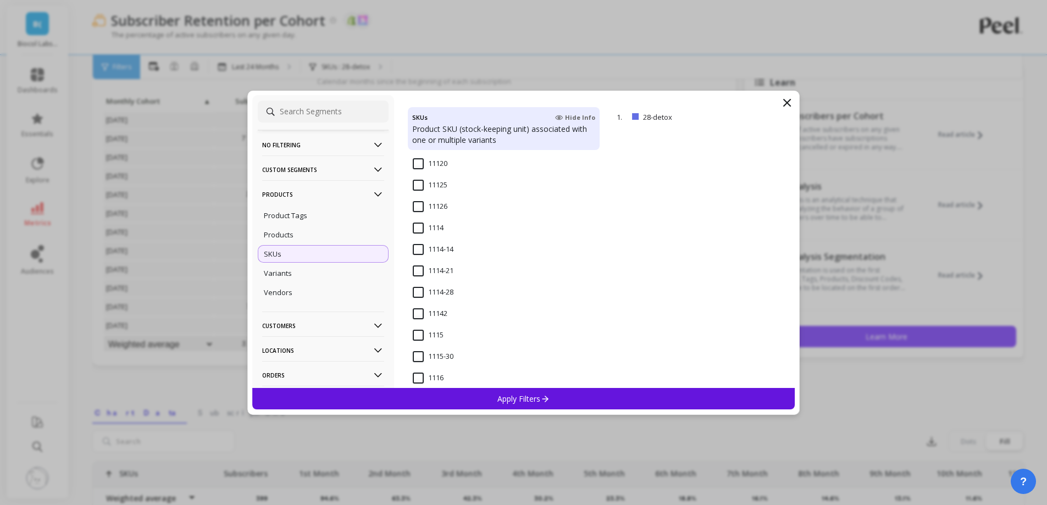
scroll to position [220, 0]
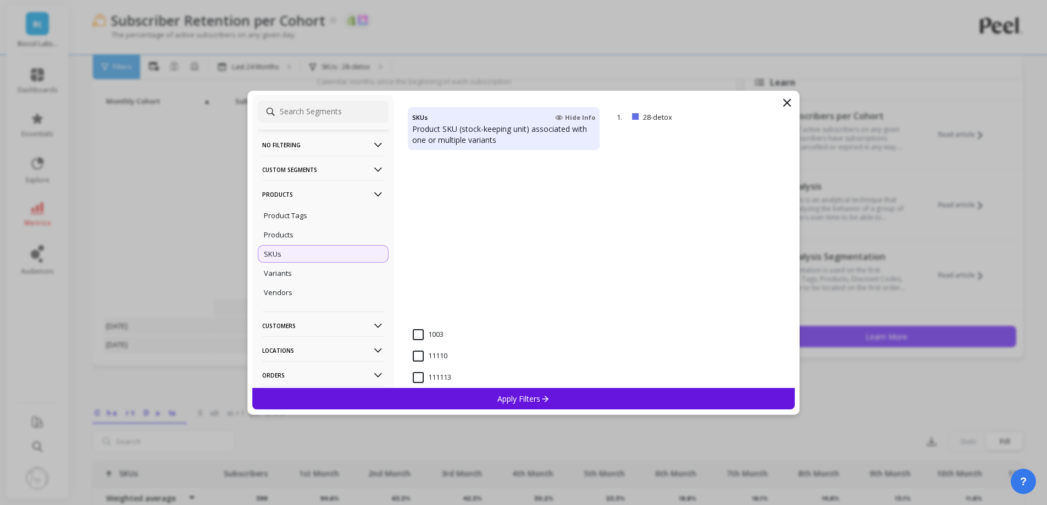
scroll to position [220, 0]
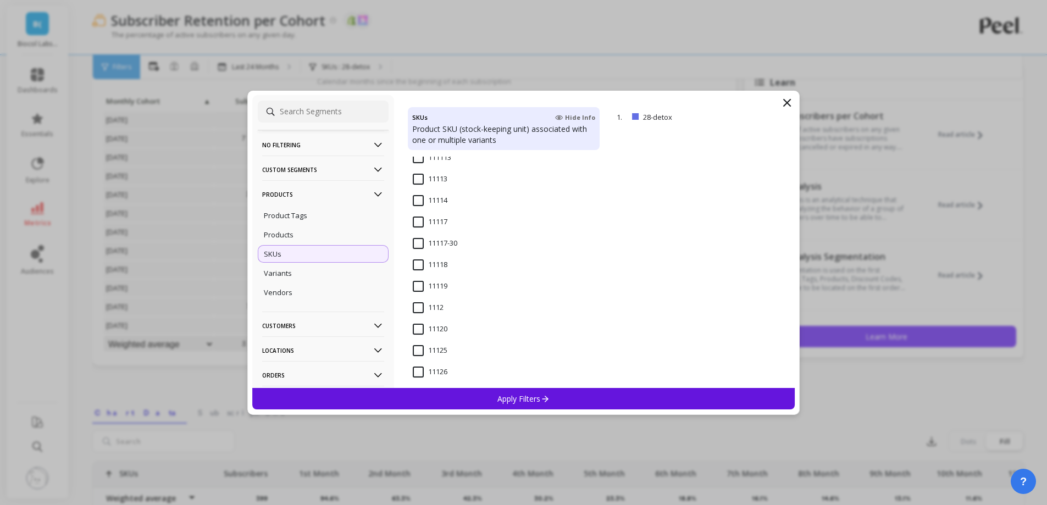
click at [296, 196] on p "Products" at bounding box center [323, 194] width 122 height 28
click at [298, 224] on p "Customers" at bounding box center [323, 219] width 122 height 28
click at [299, 242] on p "Customer Tags" at bounding box center [289, 240] width 50 height 10
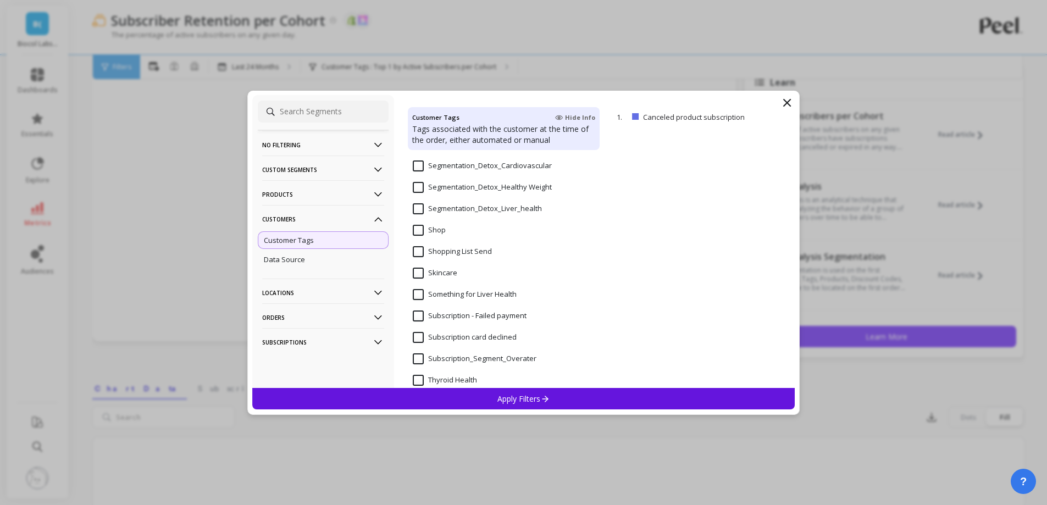
scroll to position [928, 0]
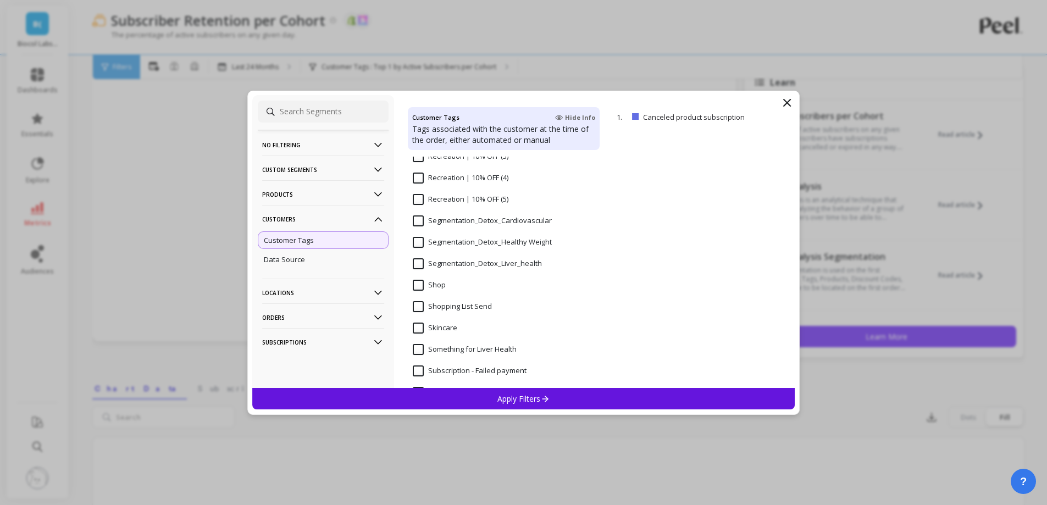
drag, startPoint x: 430, startPoint y: 221, endPoint x: 638, endPoint y: 232, distance: 208.0
click at [594, 223] on div "Paused product subscription Receiving updates in Messenger Recreation | 10% OFF…" at bounding box center [504, 272] width 192 height 231
click at [786, 102] on icon at bounding box center [787, 102] width 7 height 7
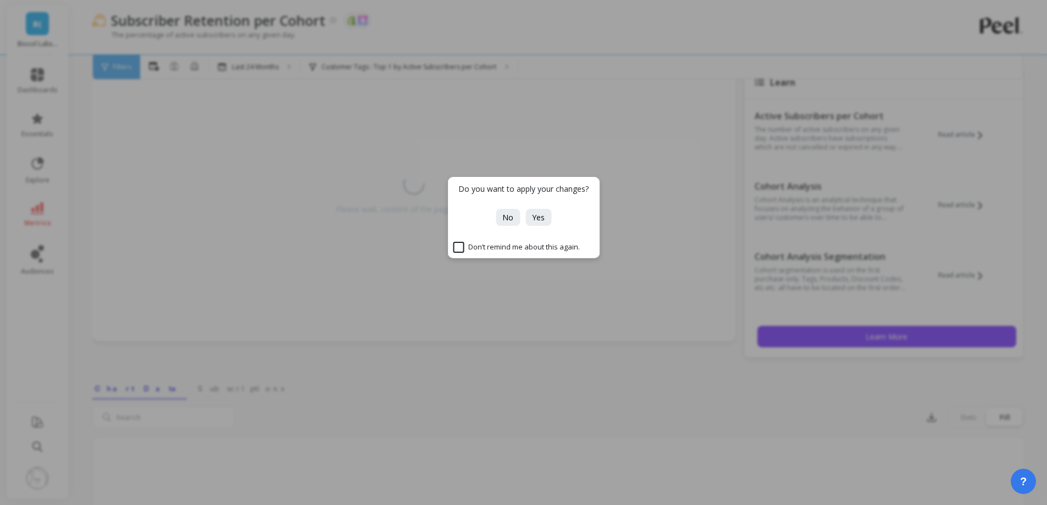
click at [517, 207] on div "Do you want to apply your changes?" at bounding box center [523, 193] width 151 height 32
click at [519, 217] on button "No" at bounding box center [508, 217] width 24 height 17
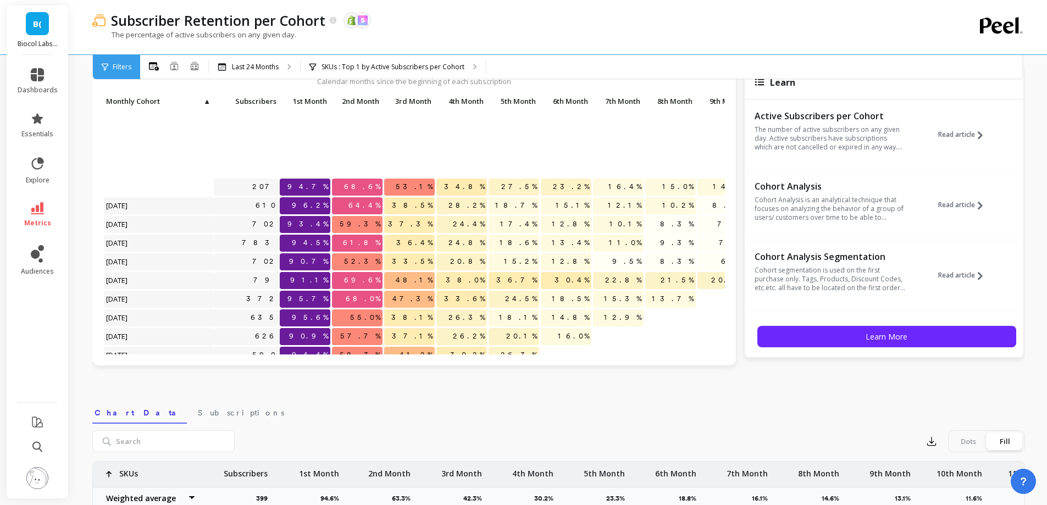
scroll to position [233, 0]
